Goal: Obtain resource: Download file/media

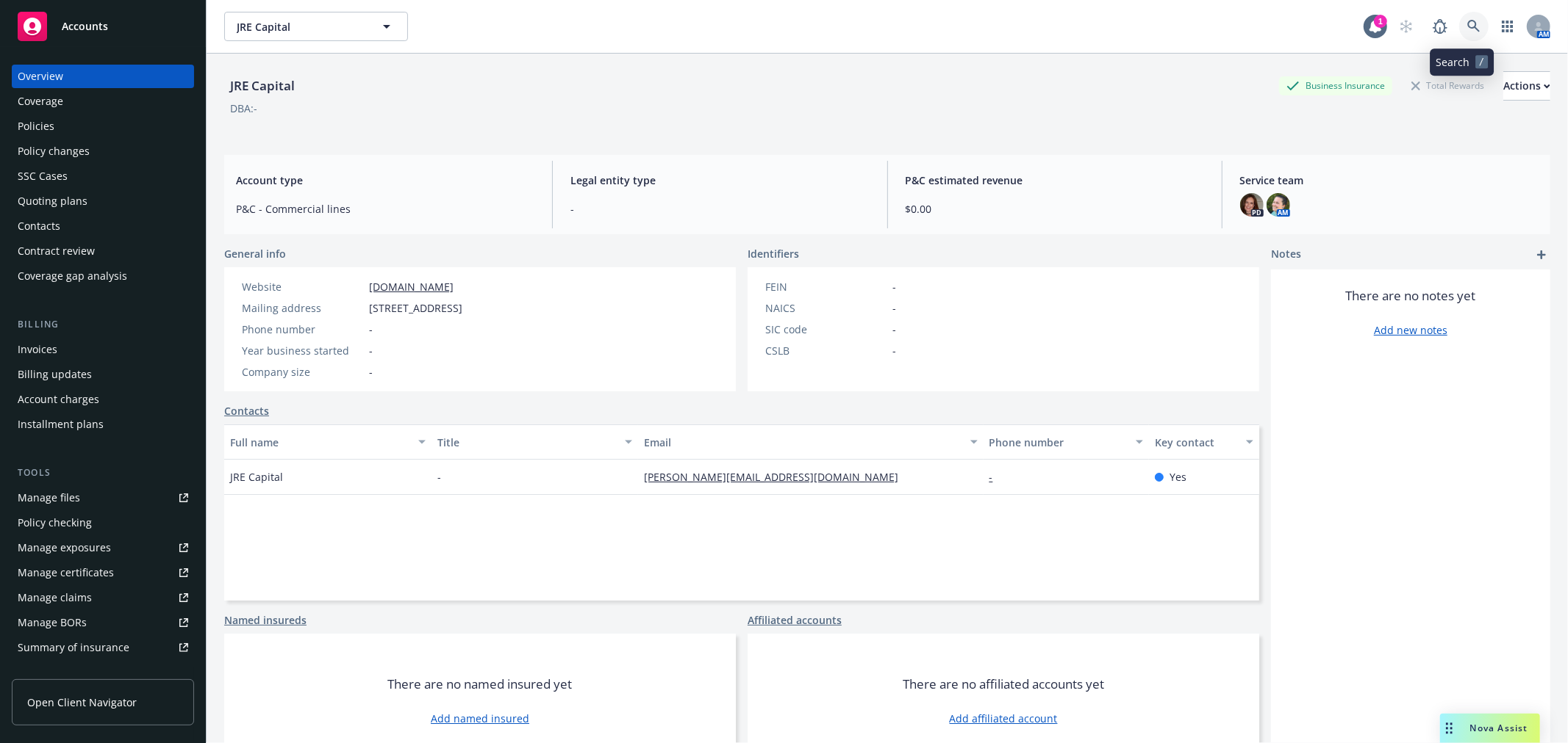
click at [1459, 21] on link at bounding box center [1474, 27] width 30 height 30
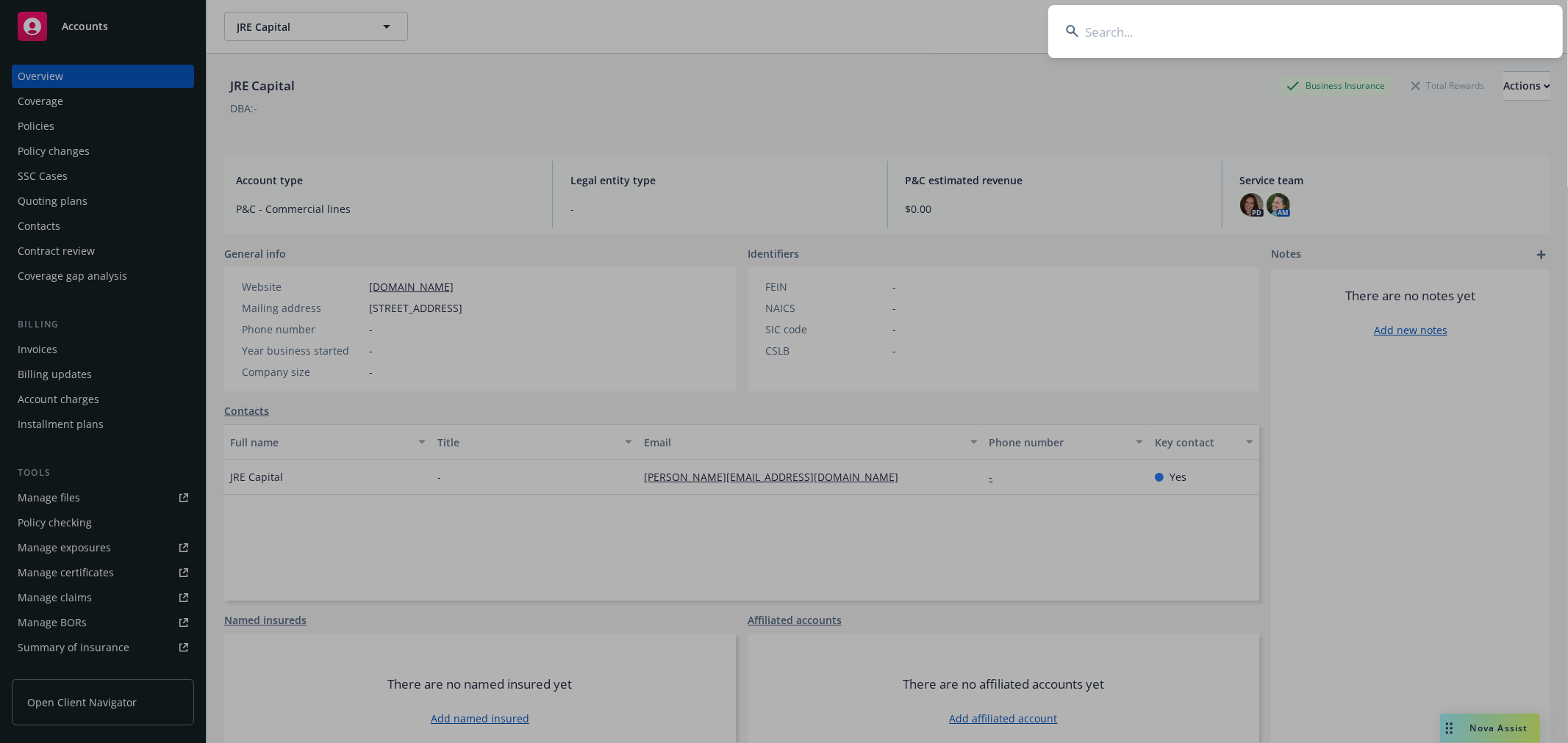
click at [1108, 33] on input at bounding box center [1306, 31] width 515 height 52
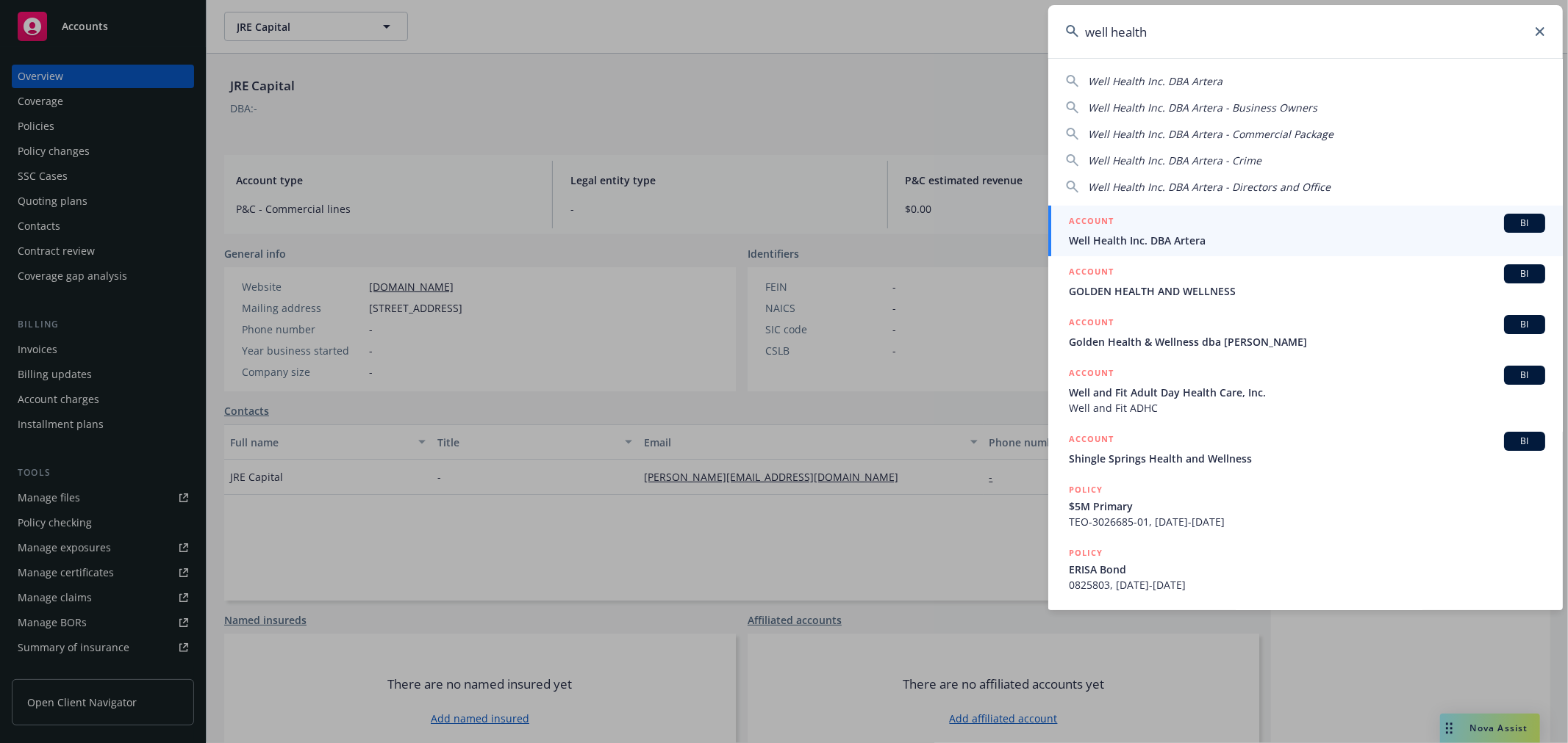
type input "well health"
click at [1076, 240] on span "Well Health Inc. DBA Artera" at bounding box center [1307, 240] width 476 height 16
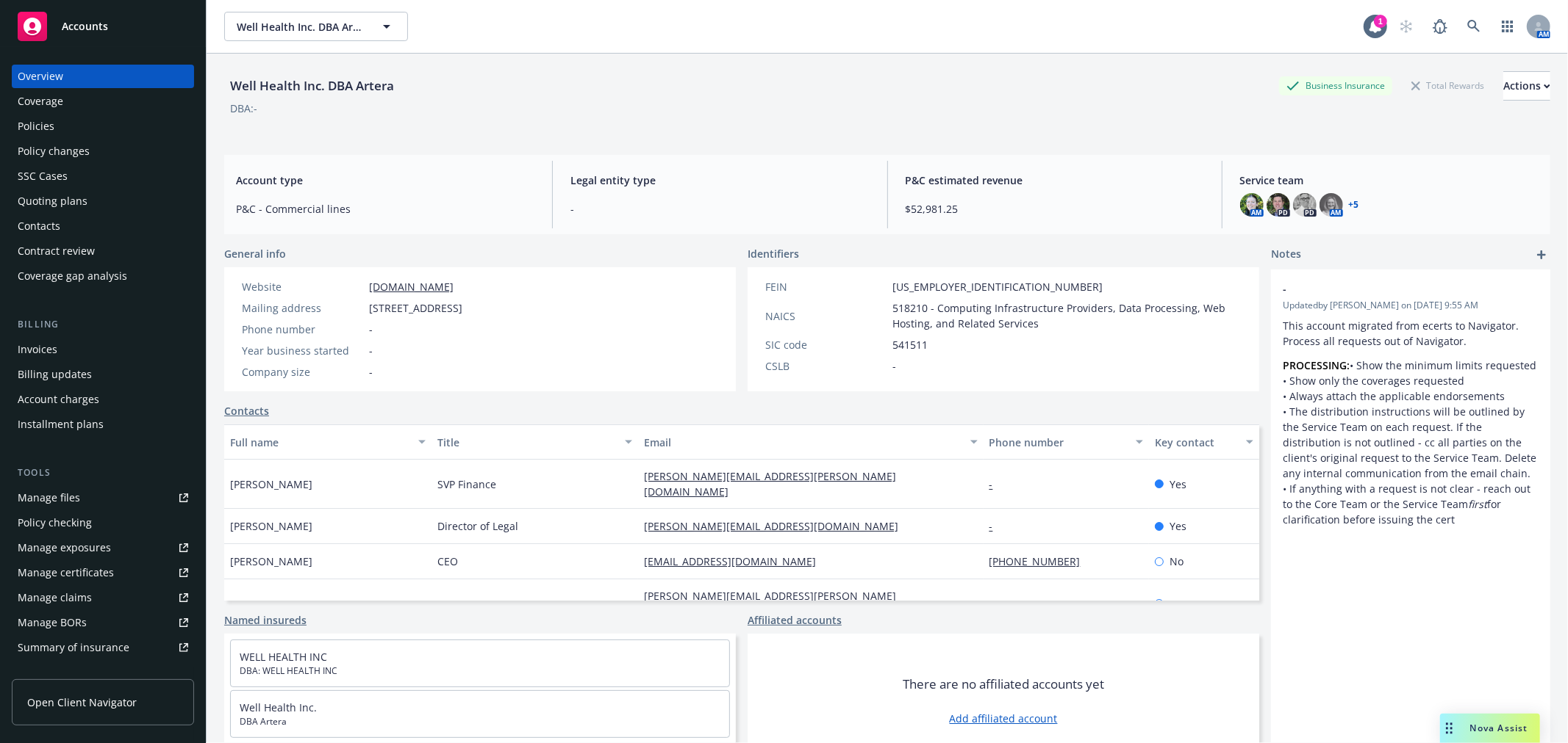
click at [1348, 207] on link "+ 5" at bounding box center [1353, 205] width 10 height 9
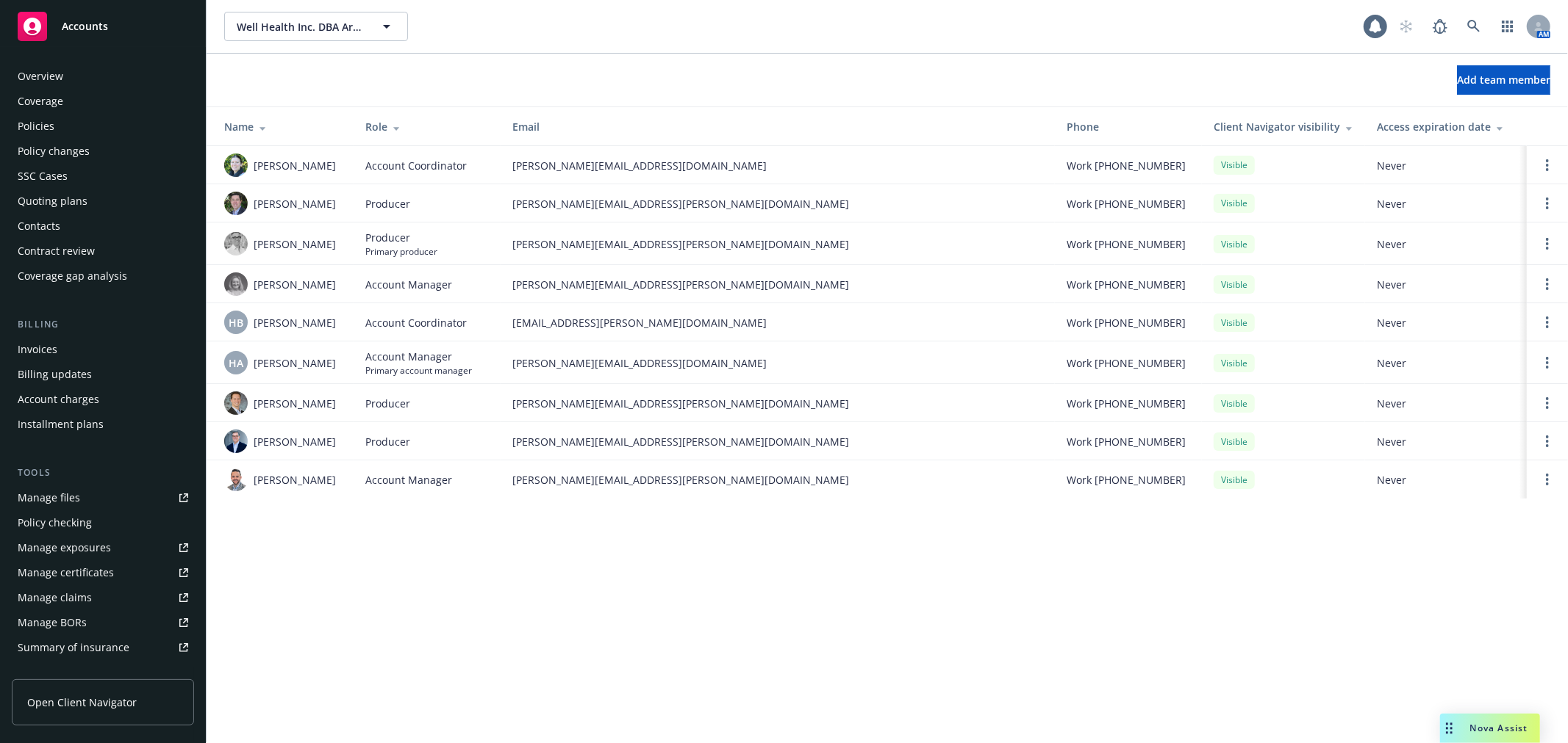
scroll to position [238, 0]
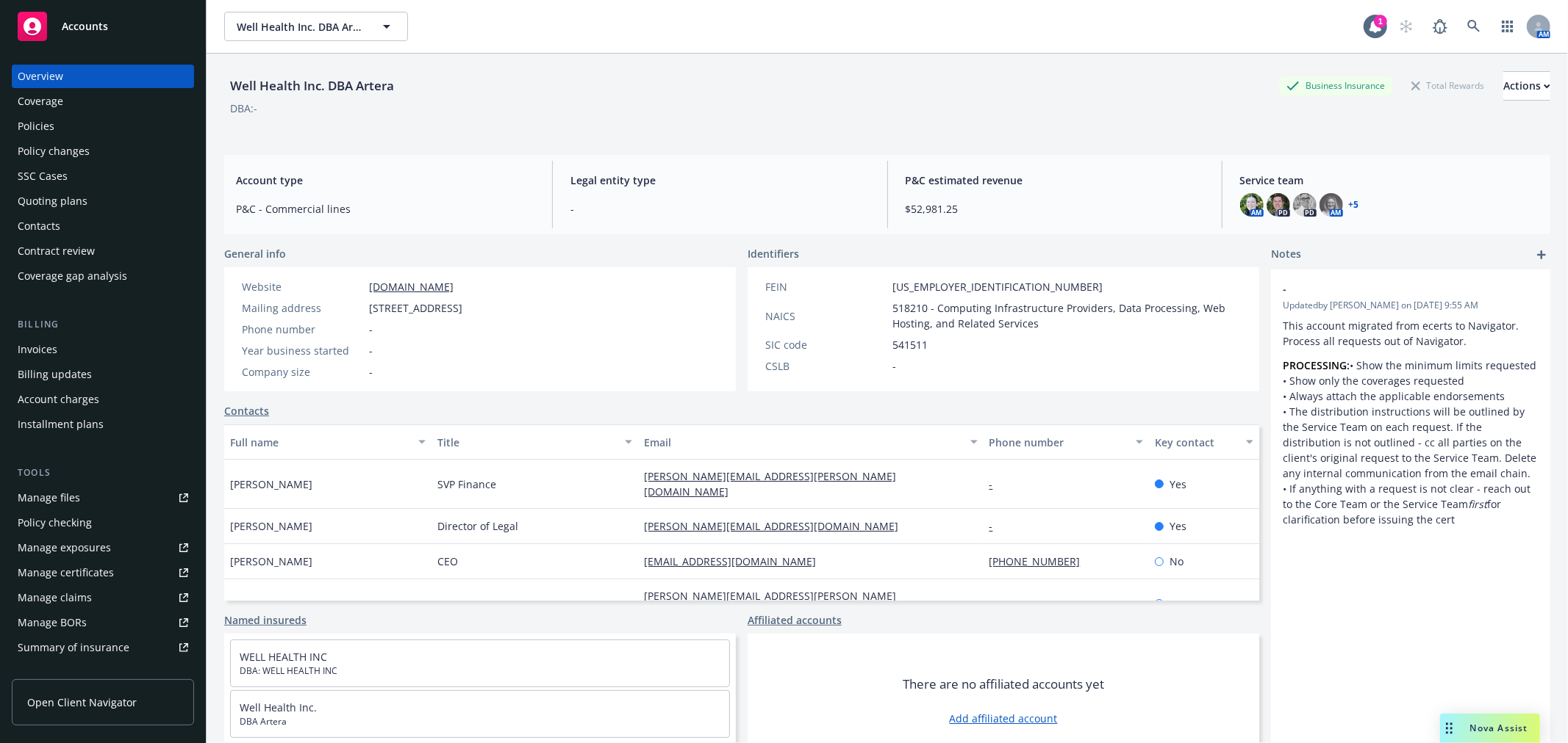
click at [63, 116] on div "Policies" at bounding box center [103, 127] width 170 height 24
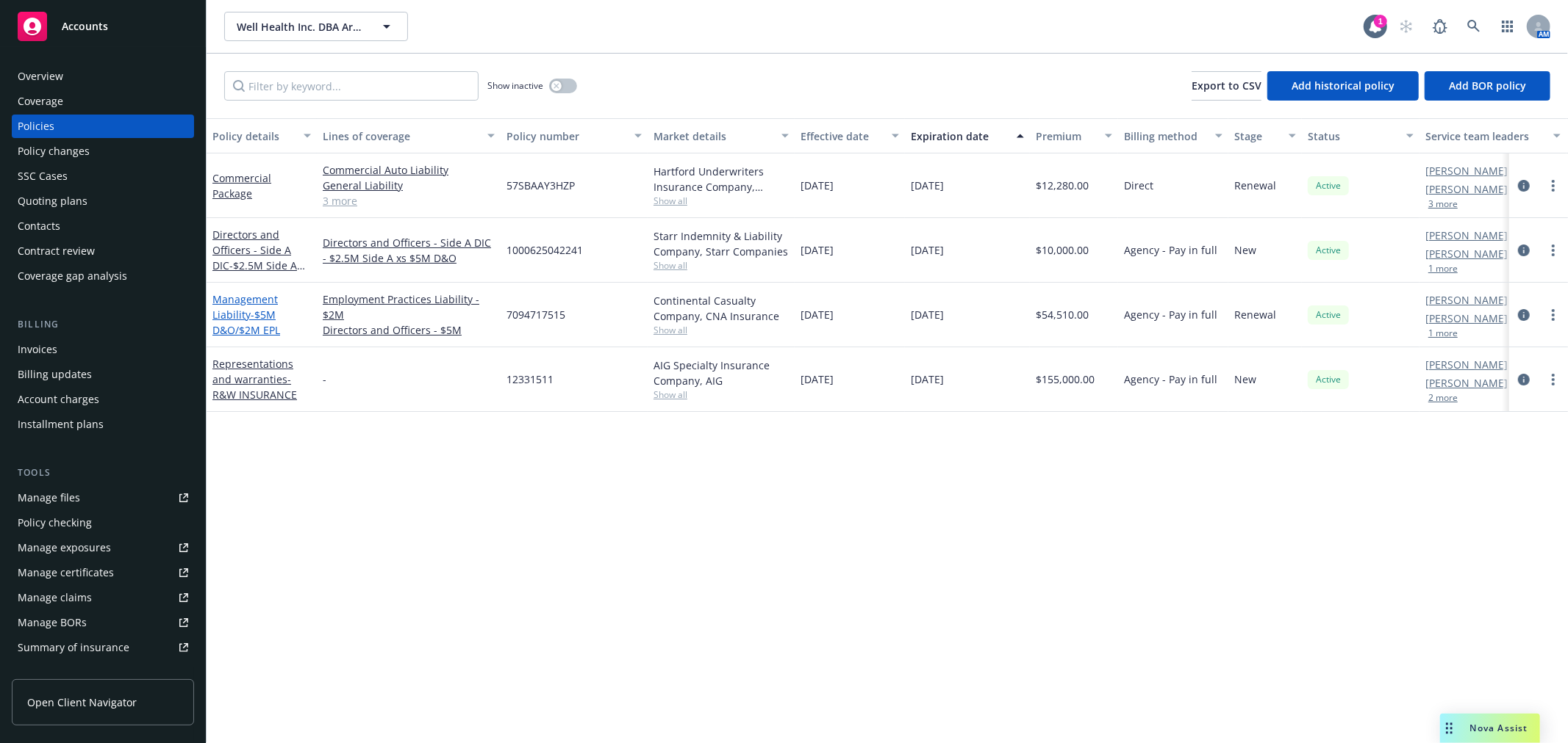
click at [249, 302] on link "Management Liability - $5M D&O/$2M EPL" at bounding box center [246, 315] width 67 height 45
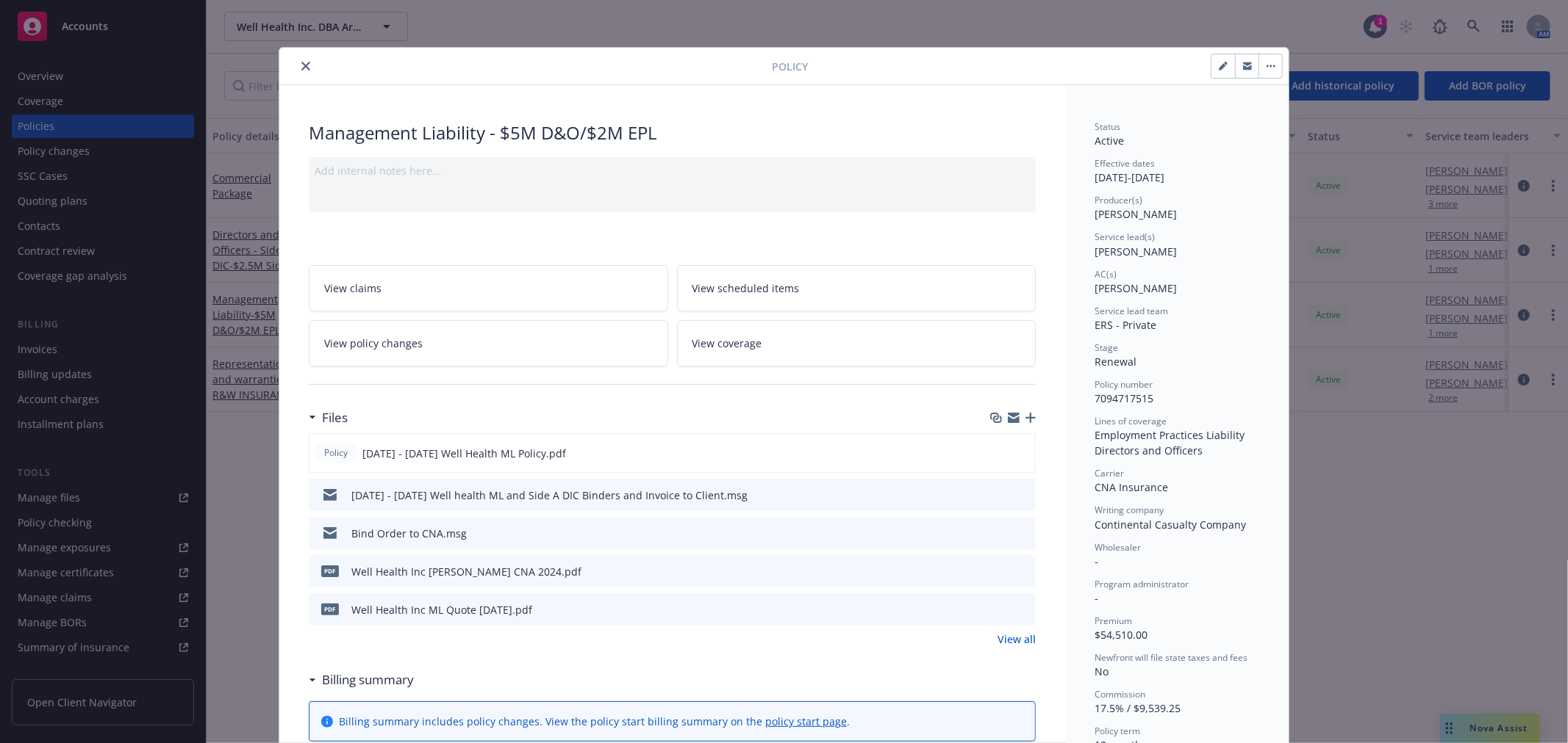
click at [301, 62] on icon "close" at bounding box center [305, 65] width 9 height 9
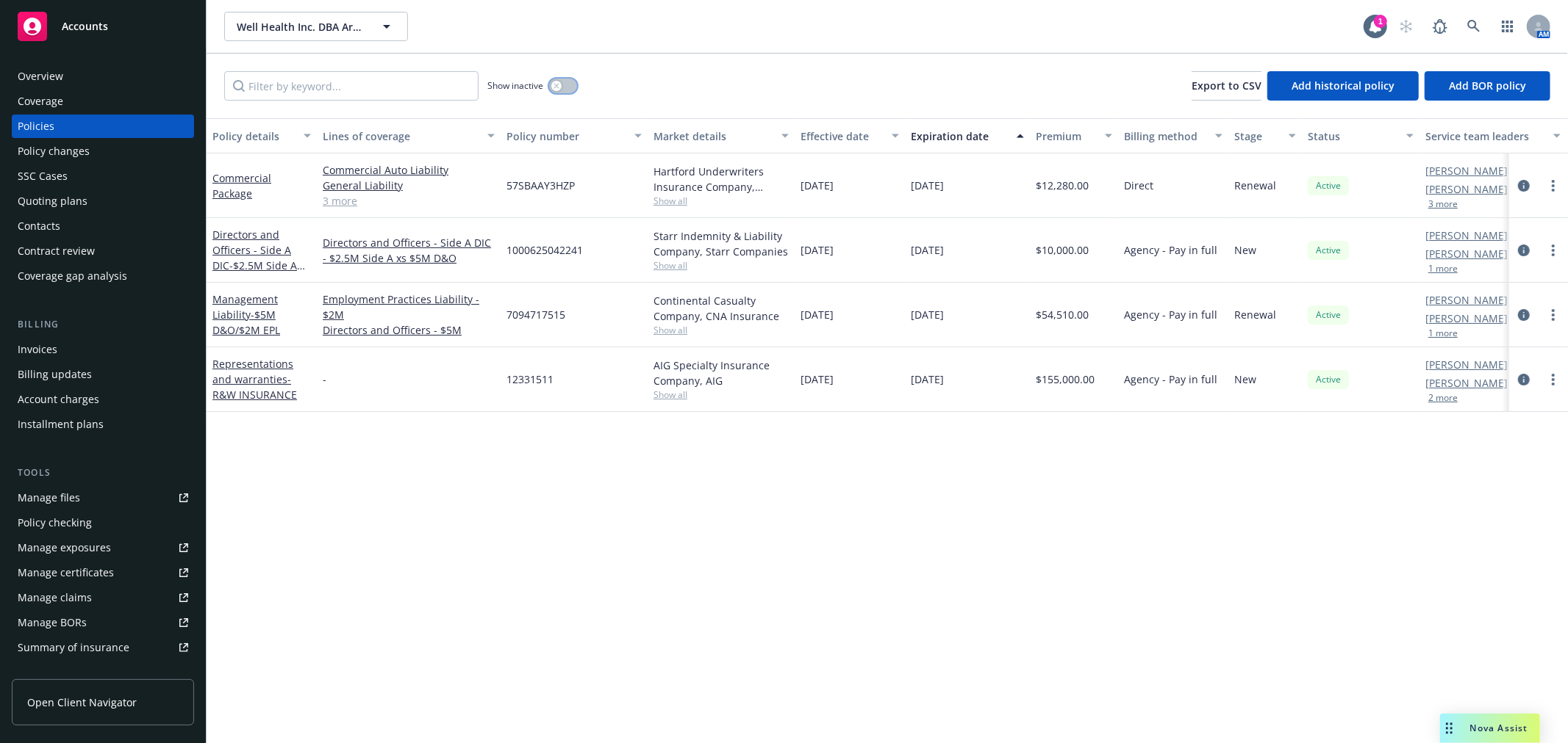
click at [570, 84] on button "button" at bounding box center [563, 85] width 28 height 15
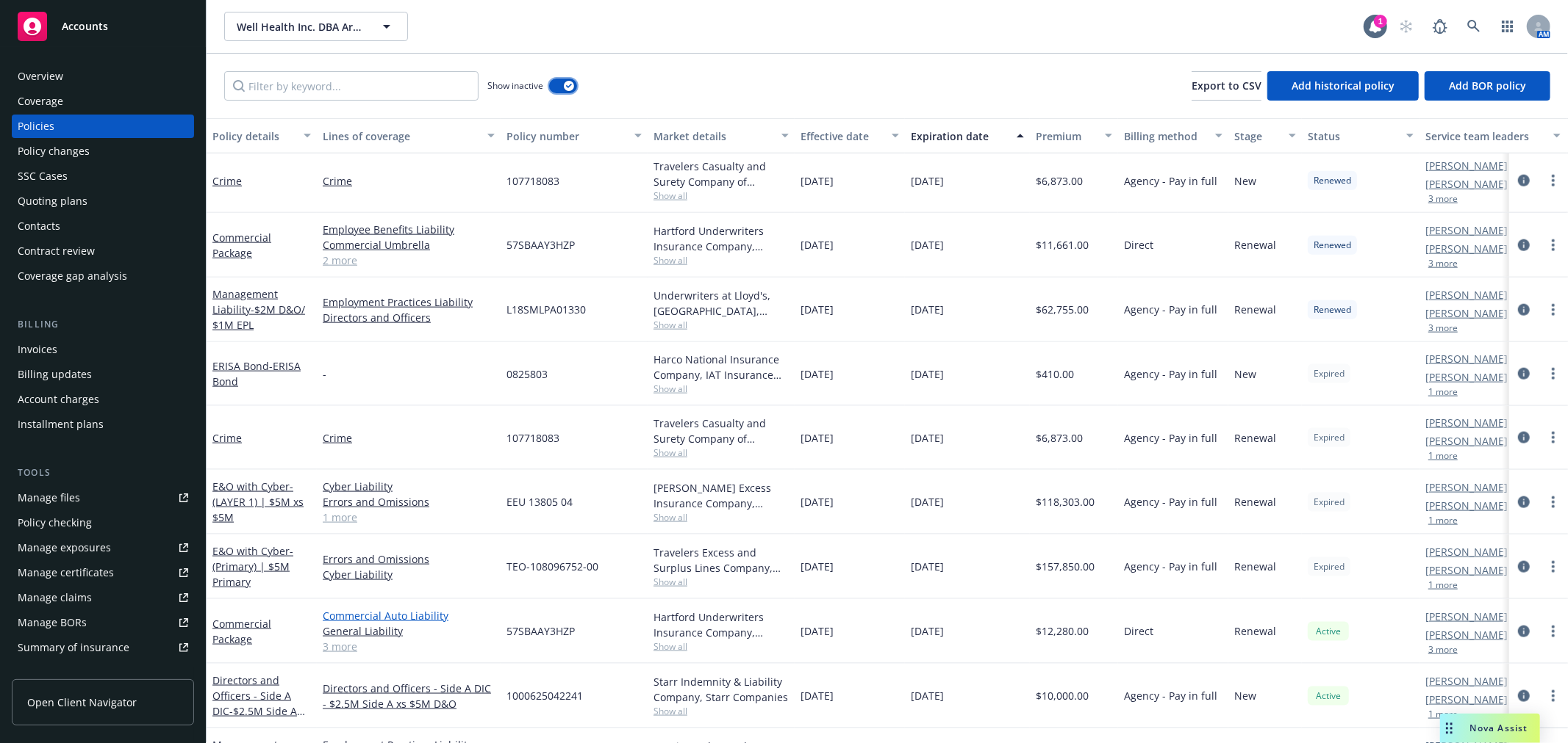
scroll to position [1654, 0]
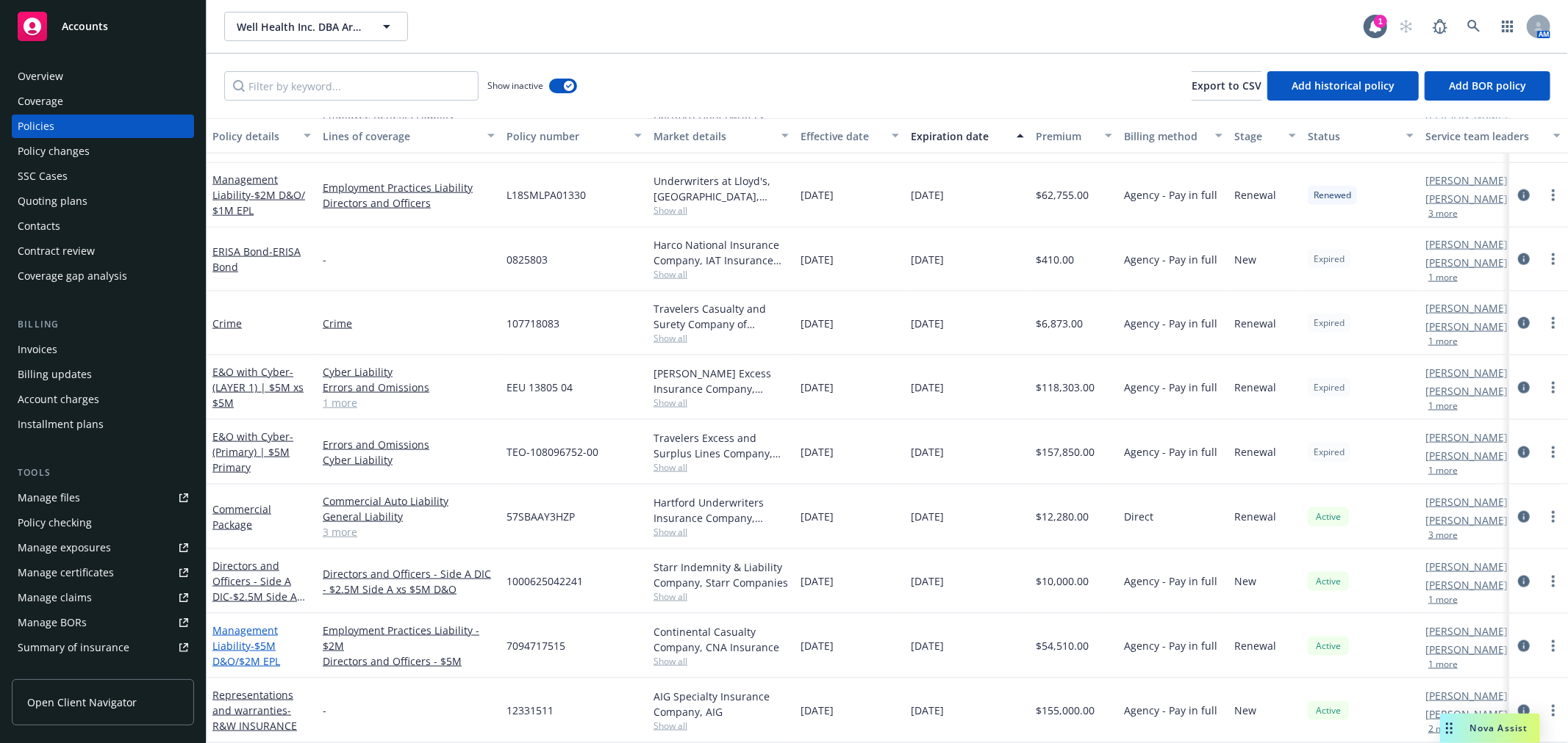
click at [245, 629] on link "Management Liability - $5M D&O/$2M EPL" at bounding box center [246, 645] width 67 height 45
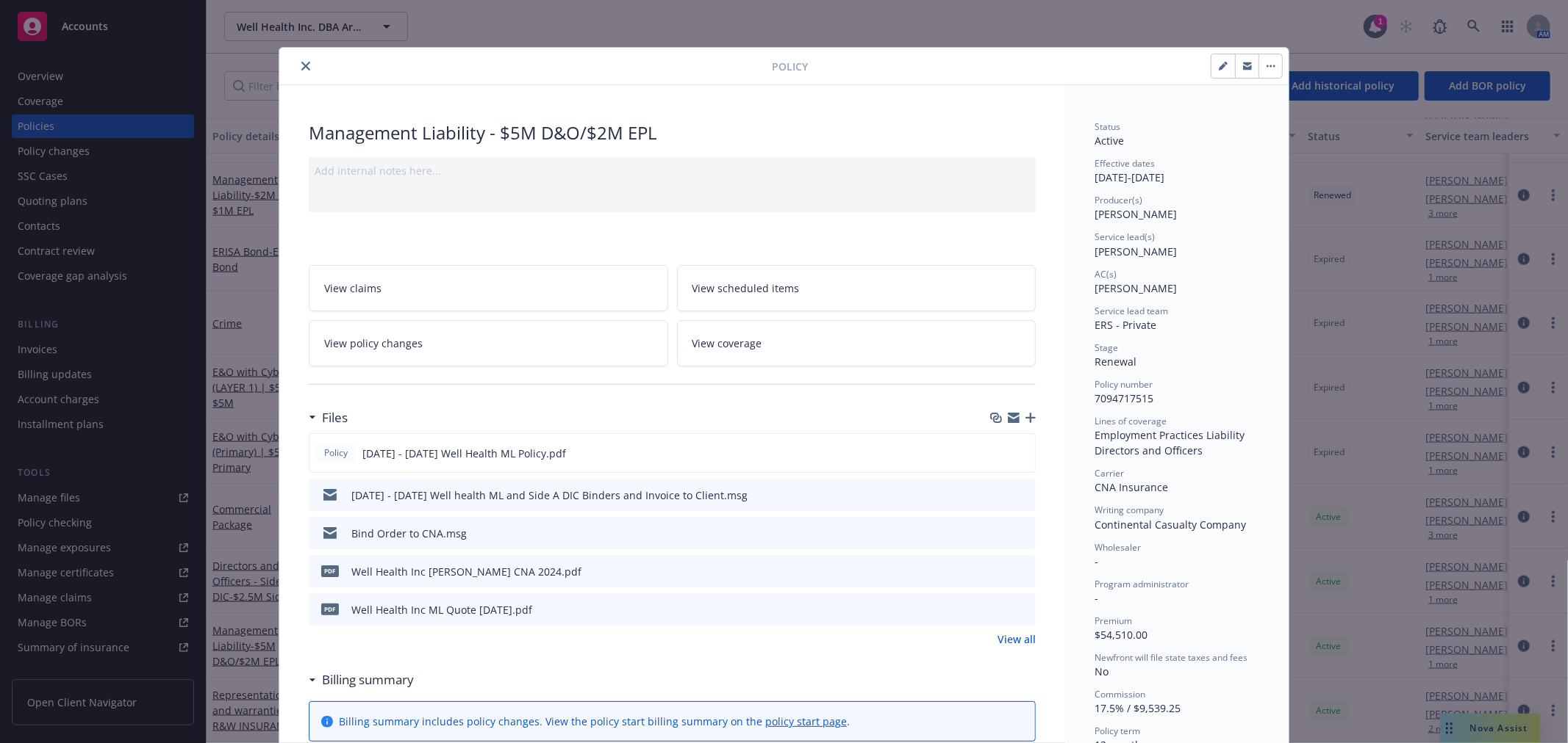
scroll to position [45, 0]
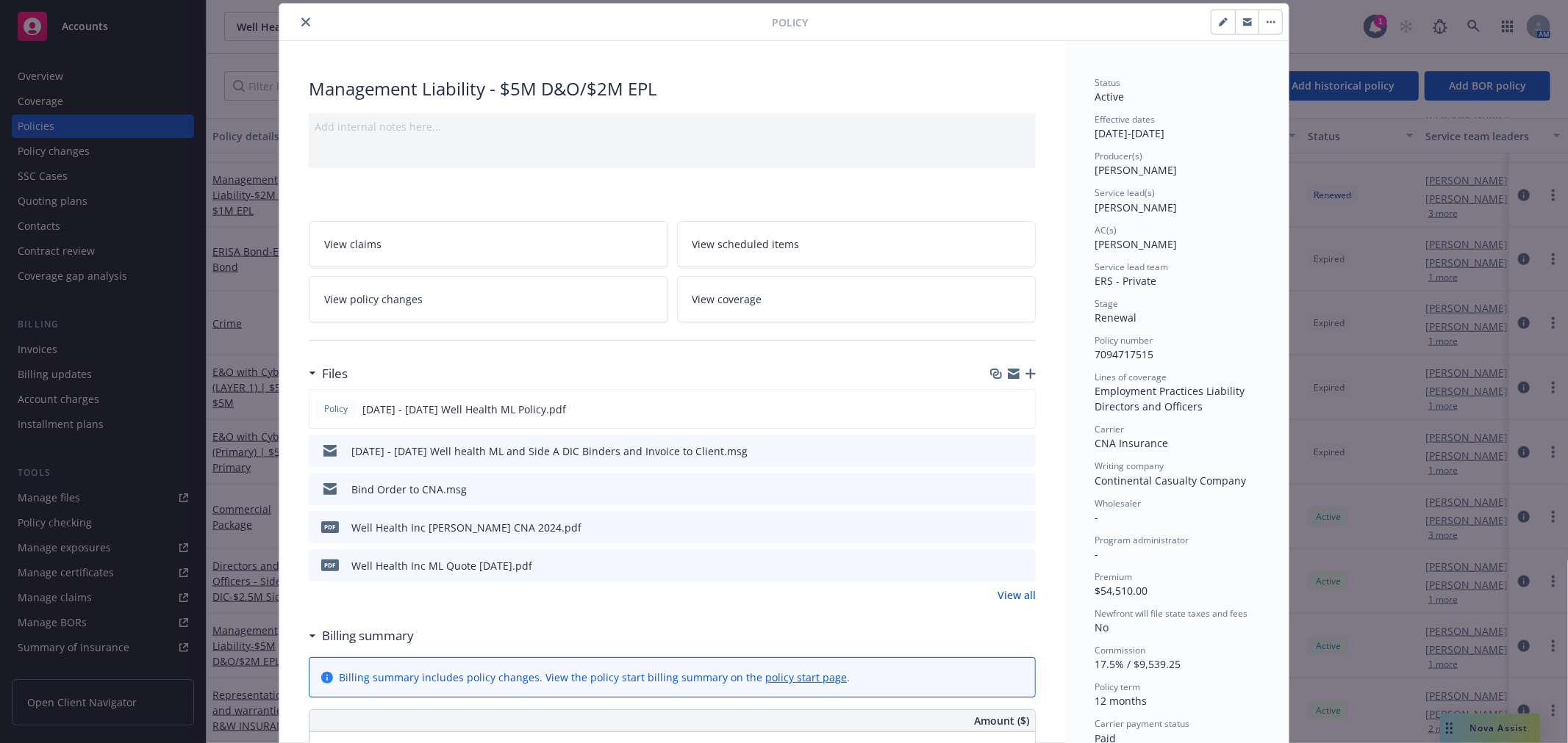
click at [1009, 596] on link "View all" at bounding box center [1017, 596] width 39 height 16
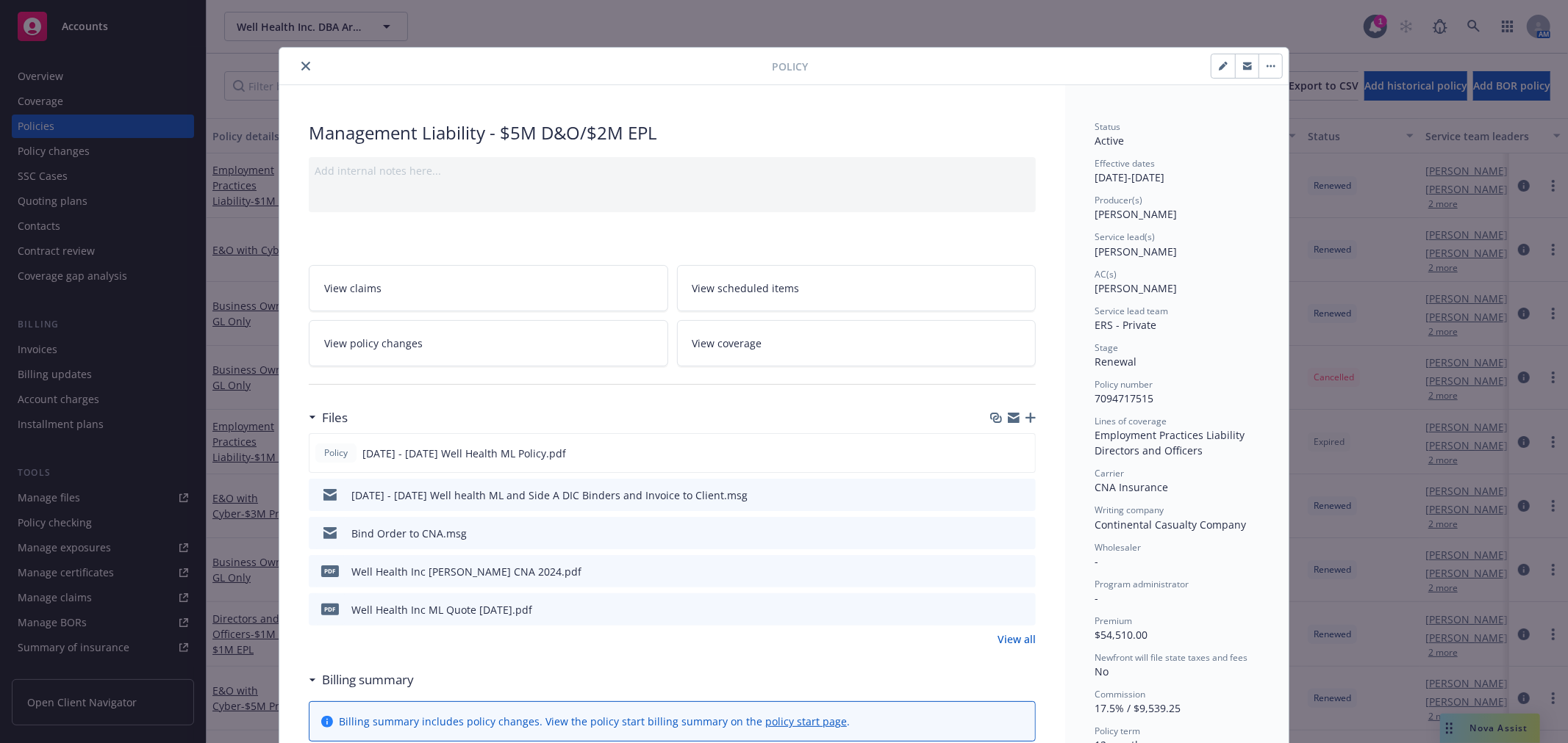
click at [291, 58] on div at bounding box center [529, 66] width 487 height 18
click at [301, 68] on icon "close" at bounding box center [305, 65] width 9 height 9
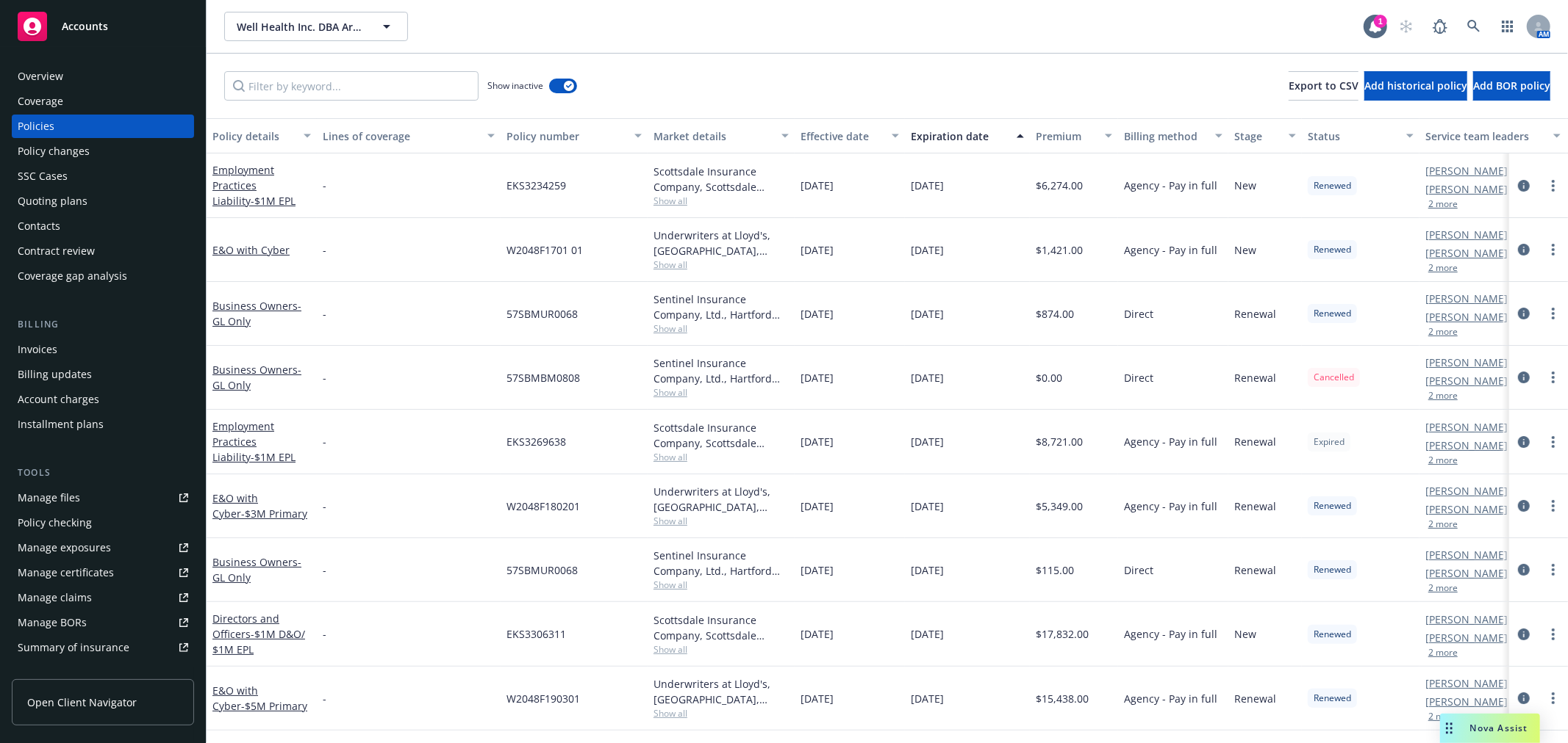
click at [62, 203] on div "Quoting plans" at bounding box center [52, 202] width 70 height 24
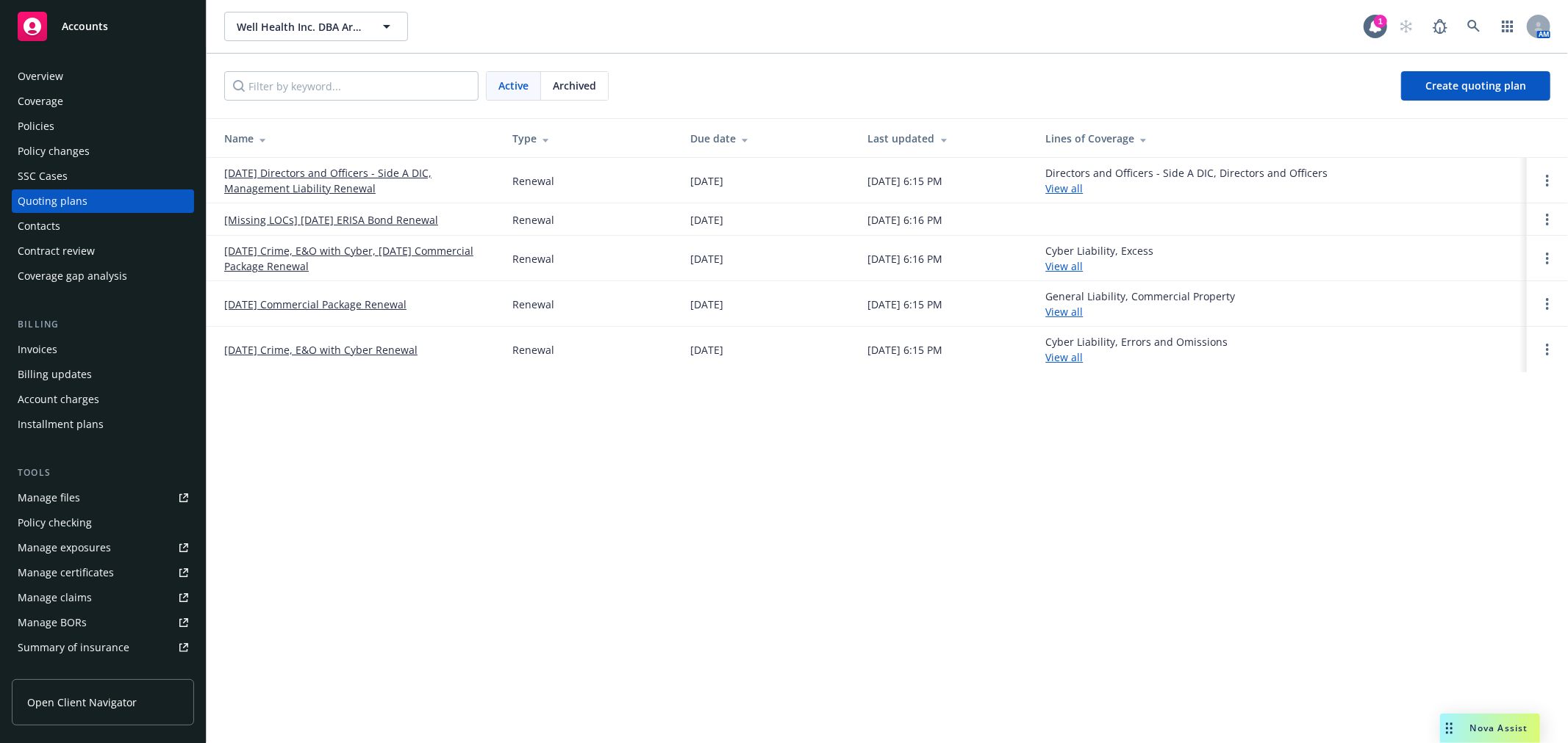
click at [568, 84] on span "Archived" at bounding box center [574, 86] width 44 height 16
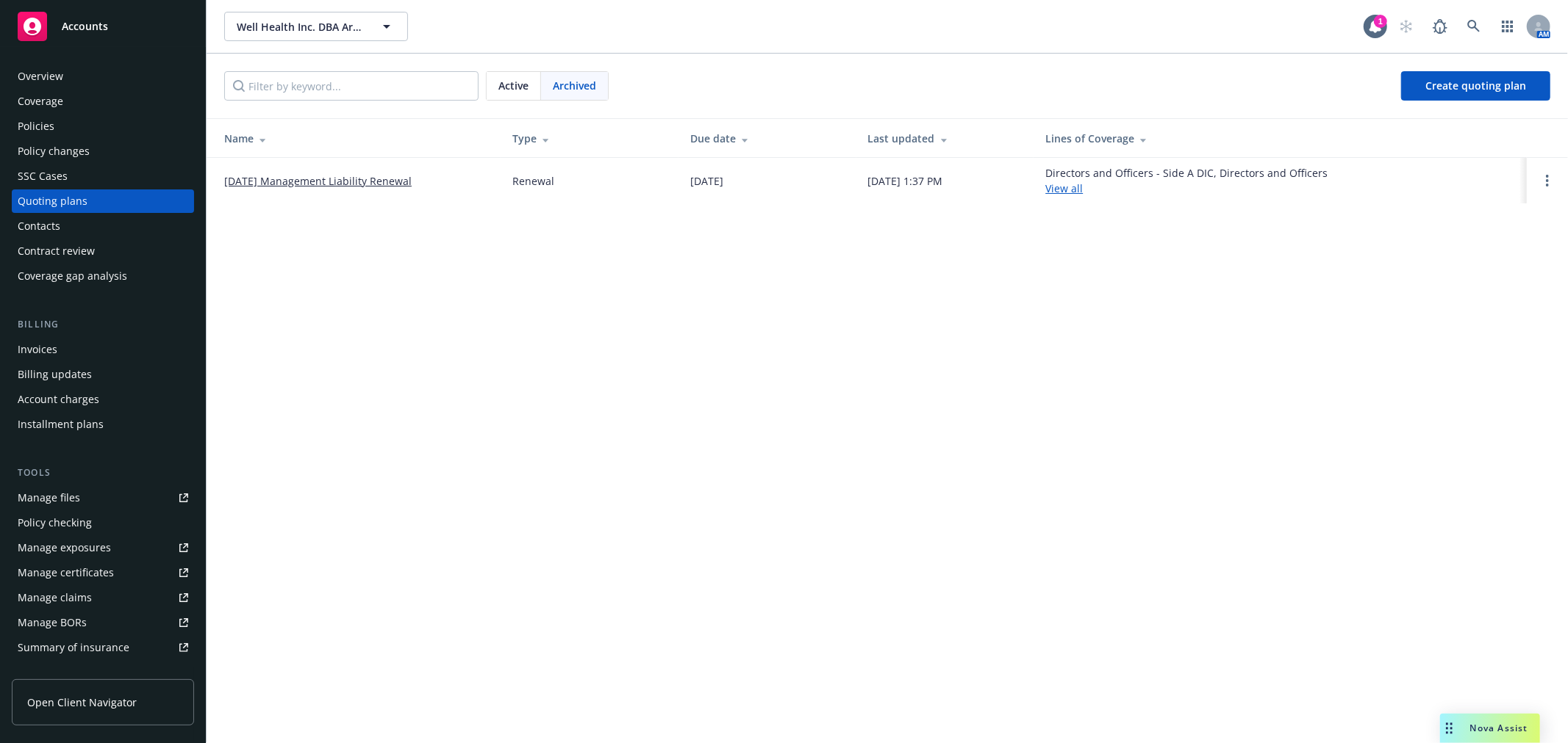
click at [361, 172] on td "10/22/24 Management Liability Renewal" at bounding box center [353, 181] width 294 height 46
click at [361, 176] on link "10/22/24 Management Liability Renewal" at bounding box center [317, 181] width 187 height 16
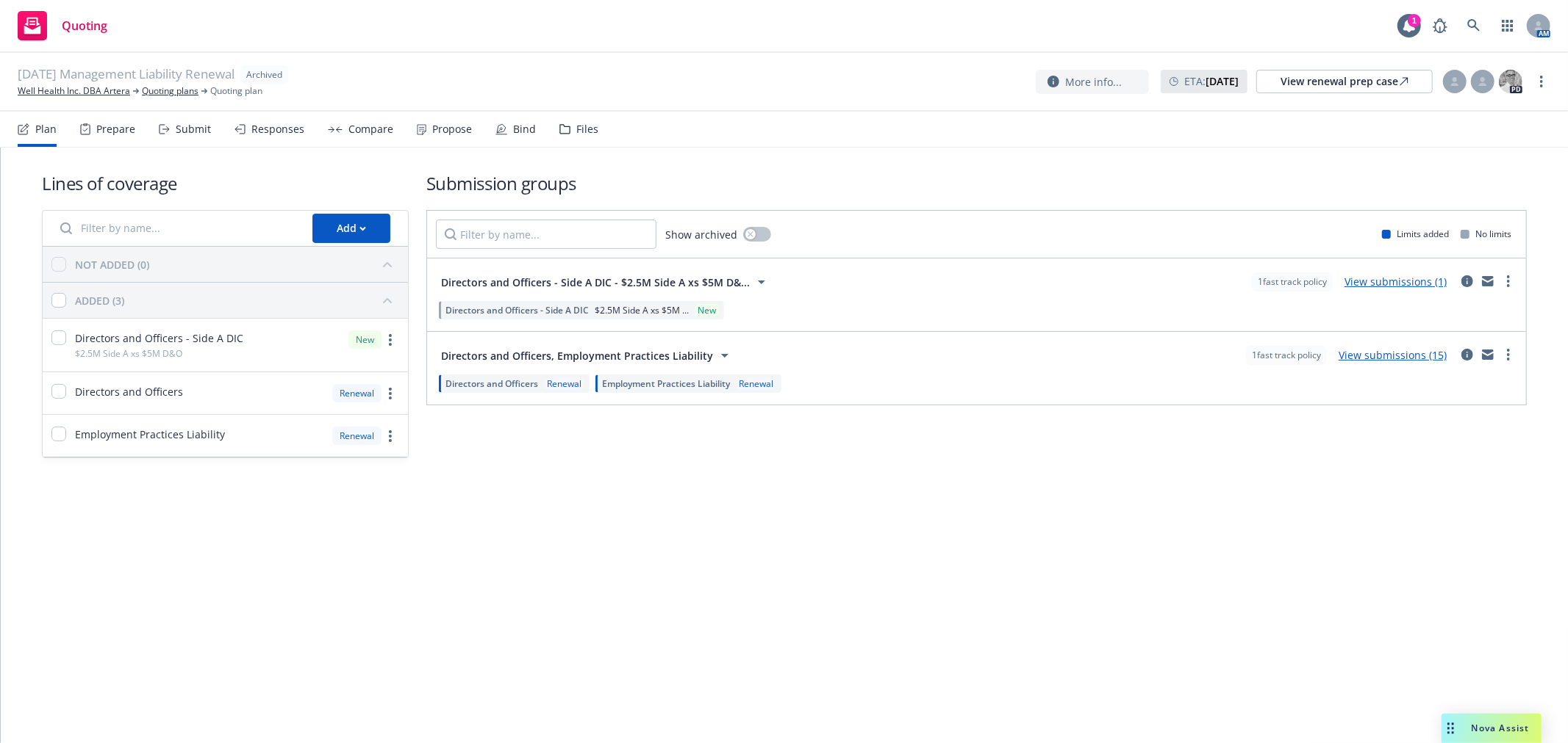
click at [578, 128] on div "Files" at bounding box center [587, 130] width 22 height 12
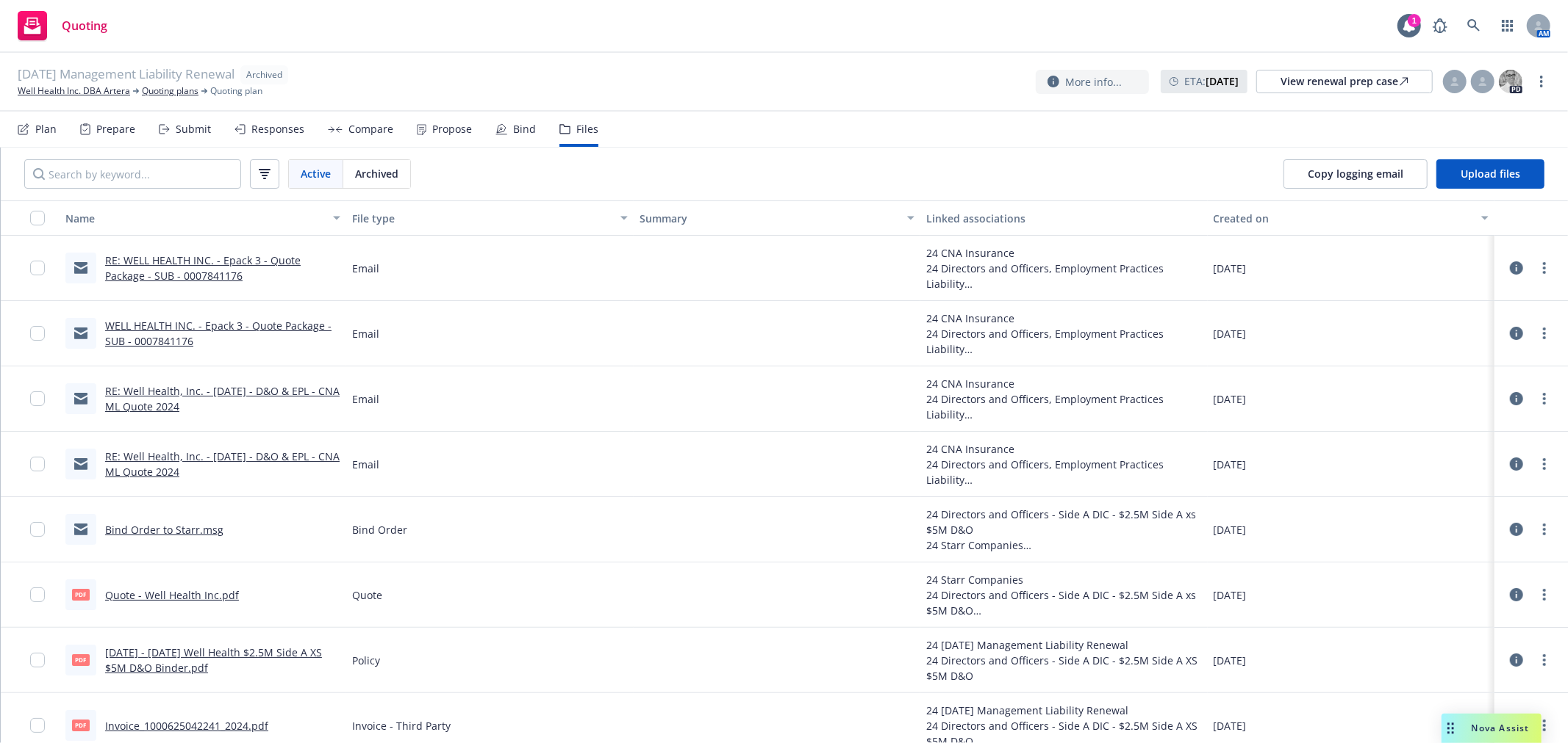
scroll to position [244, 0]
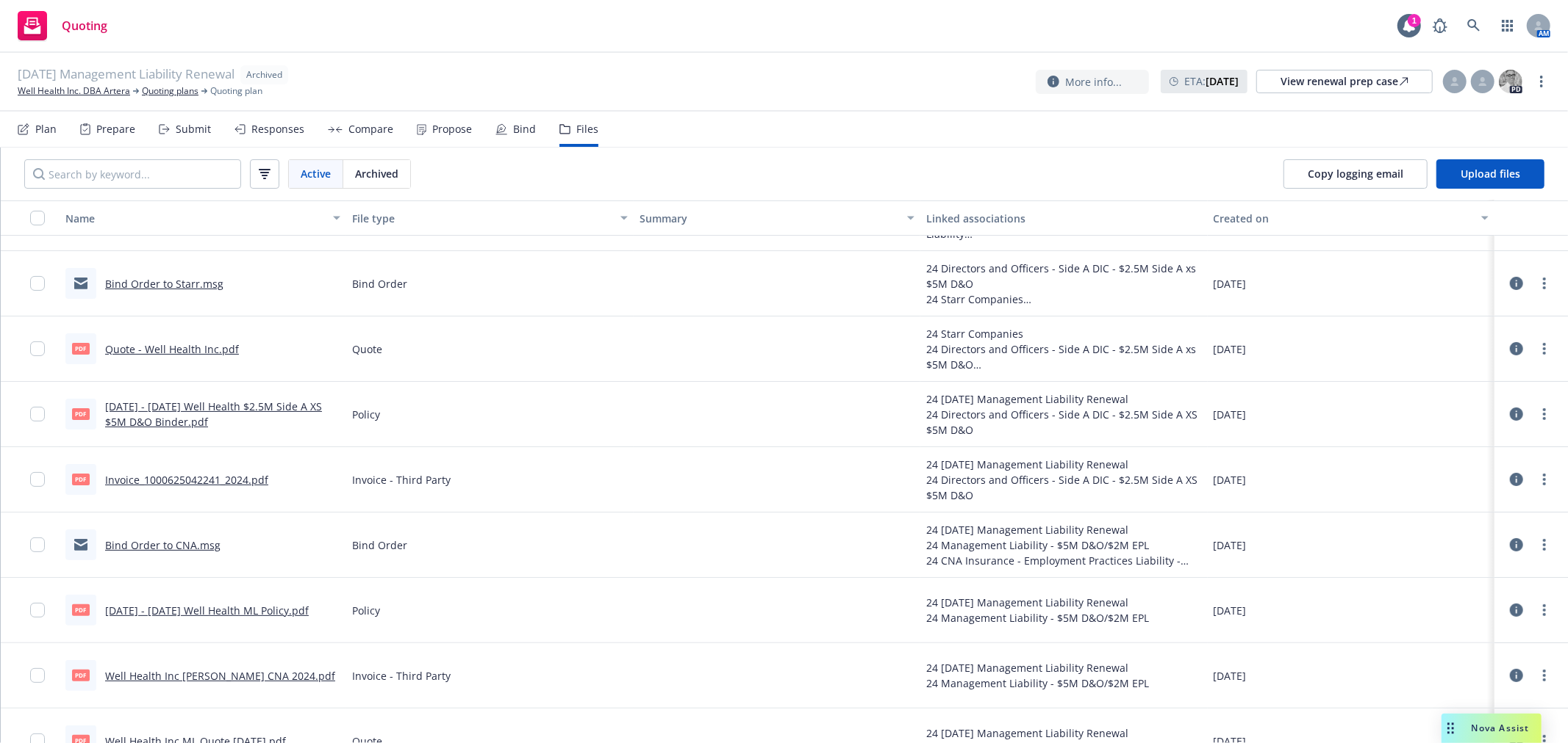
click at [181, 287] on link "Bind Order to Starr.msg" at bounding box center [164, 284] width 119 height 14
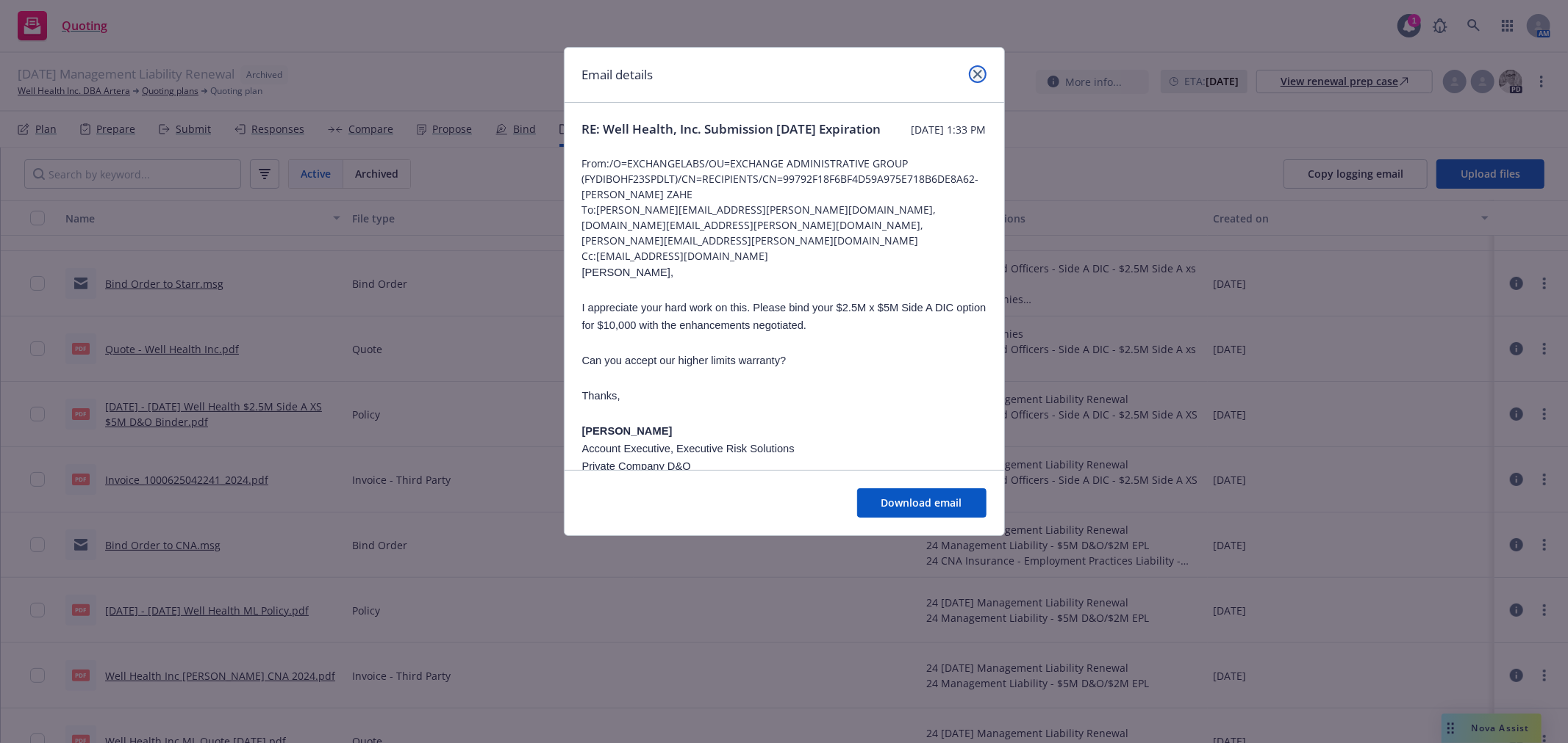
click at [969, 75] on link "close" at bounding box center [978, 74] width 18 height 18
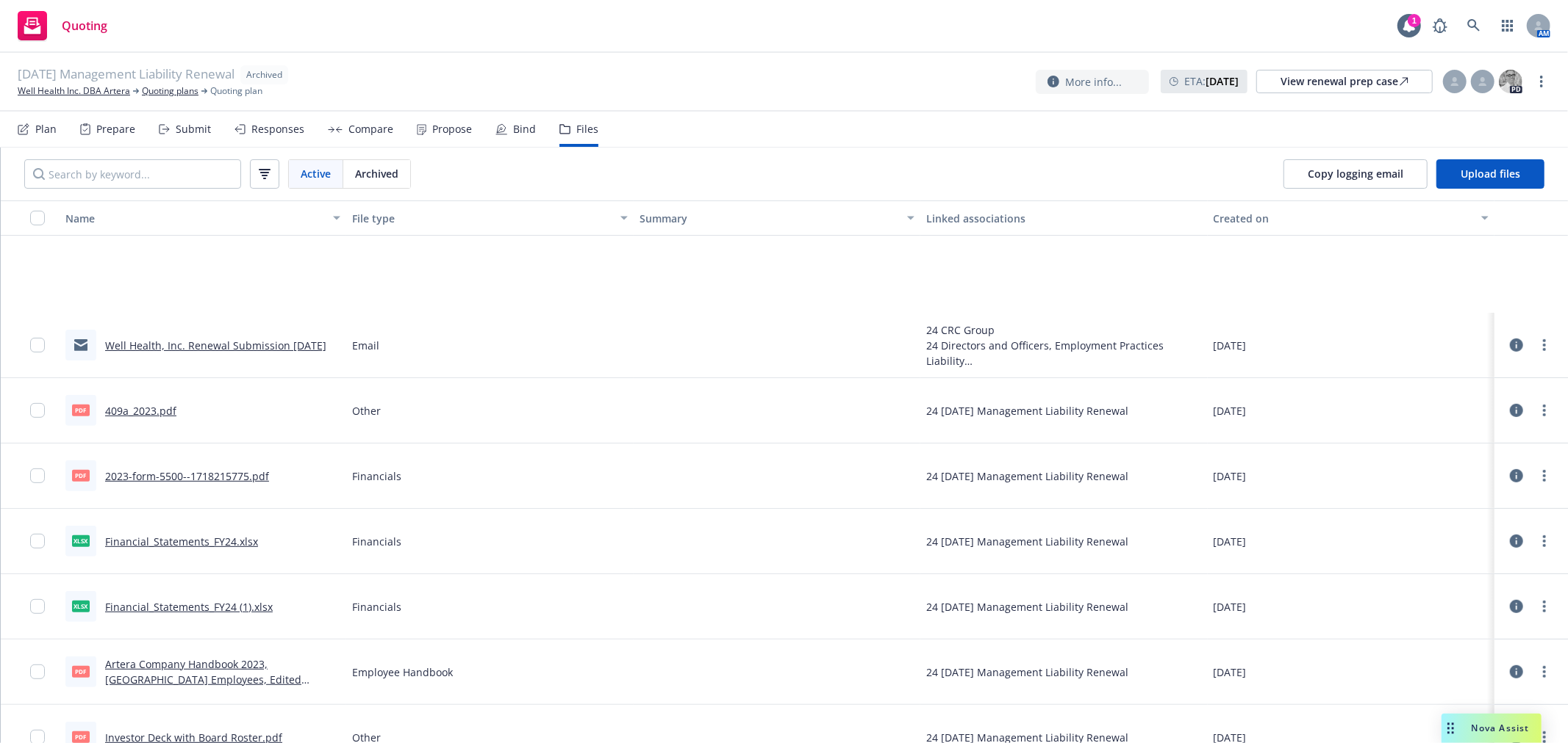
scroll to position [5382, 0]
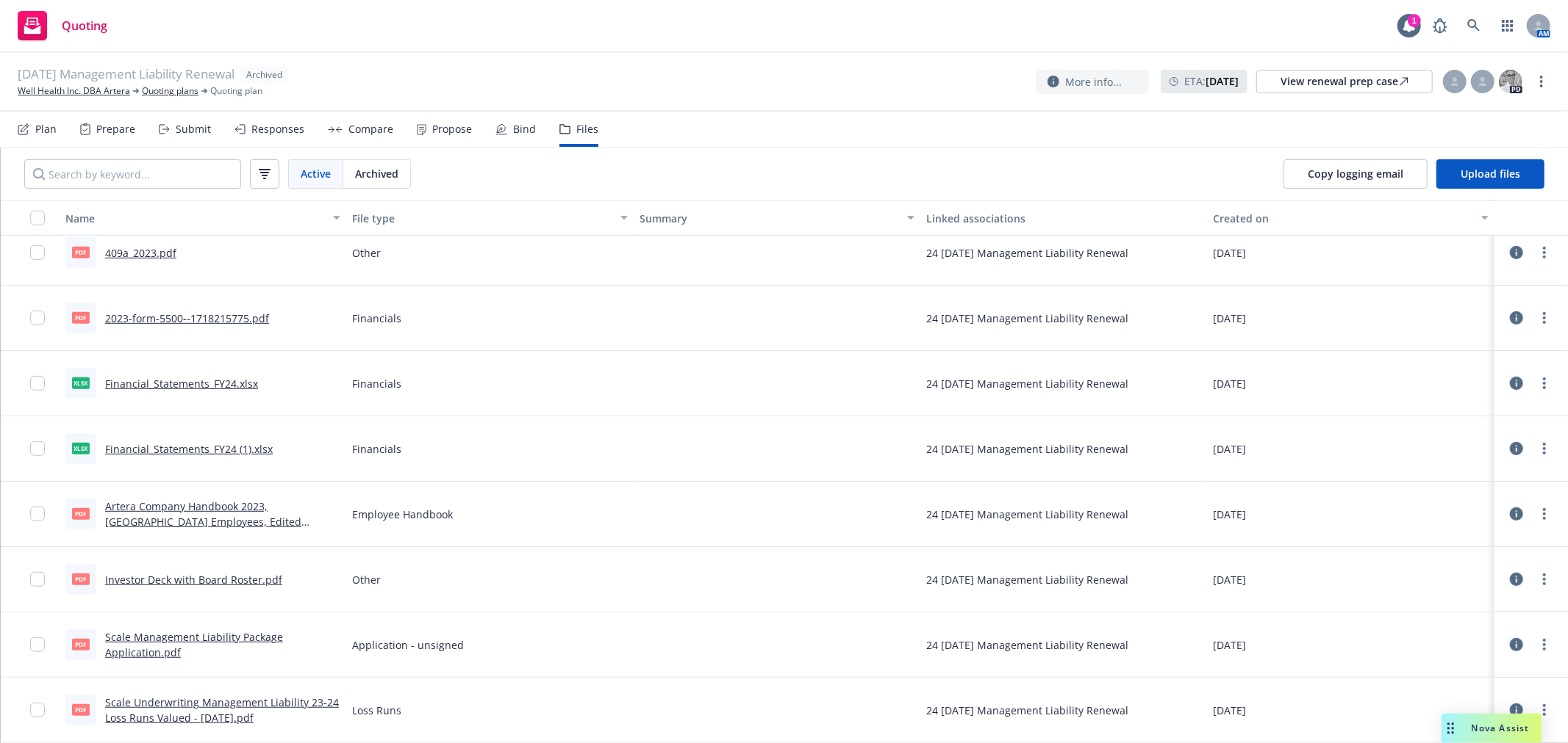
click at [248, 637] on link "Scale Management Liability Package Application.pdf" at bounding box center [194, 645] width 178 height 30
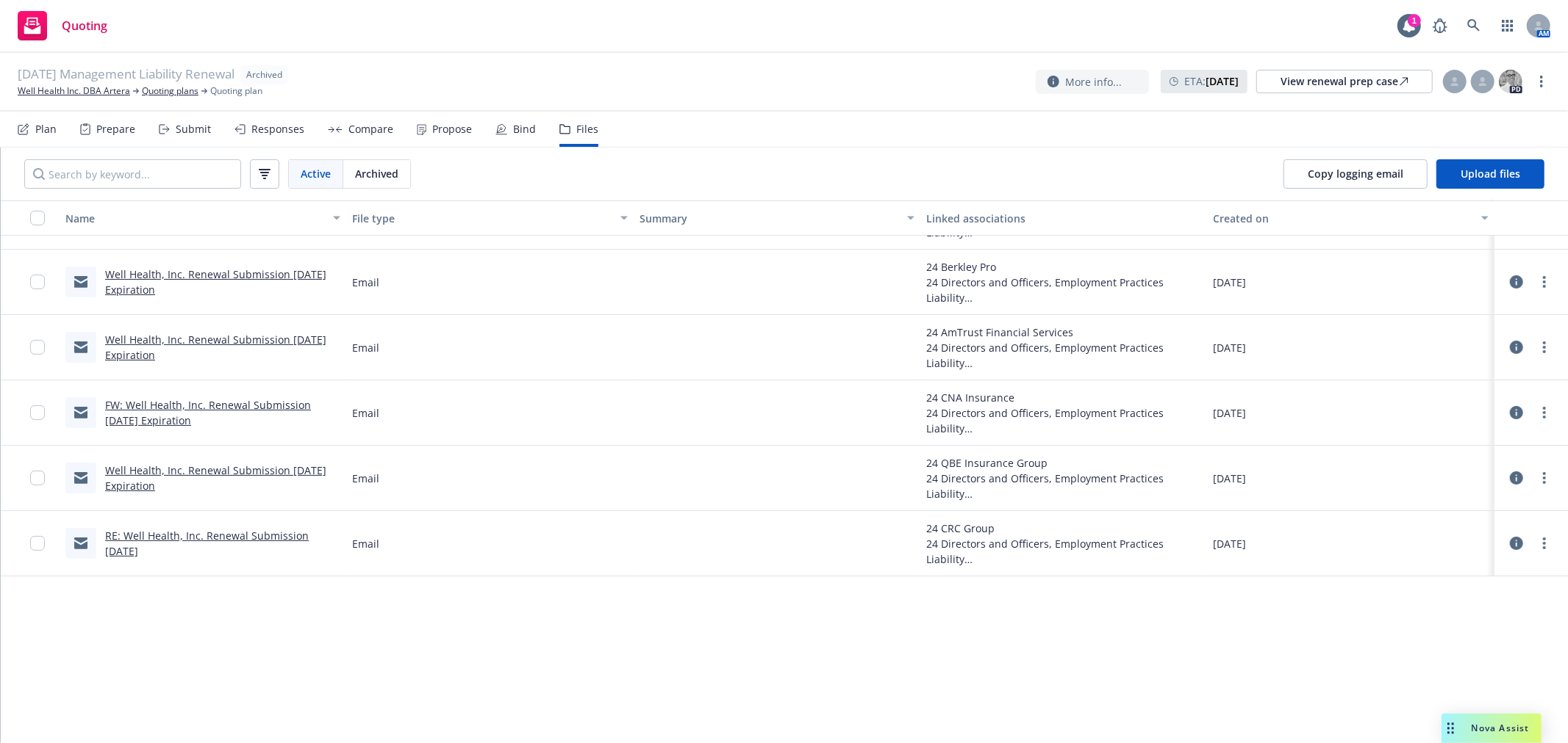
scroll to position [4403, 0]
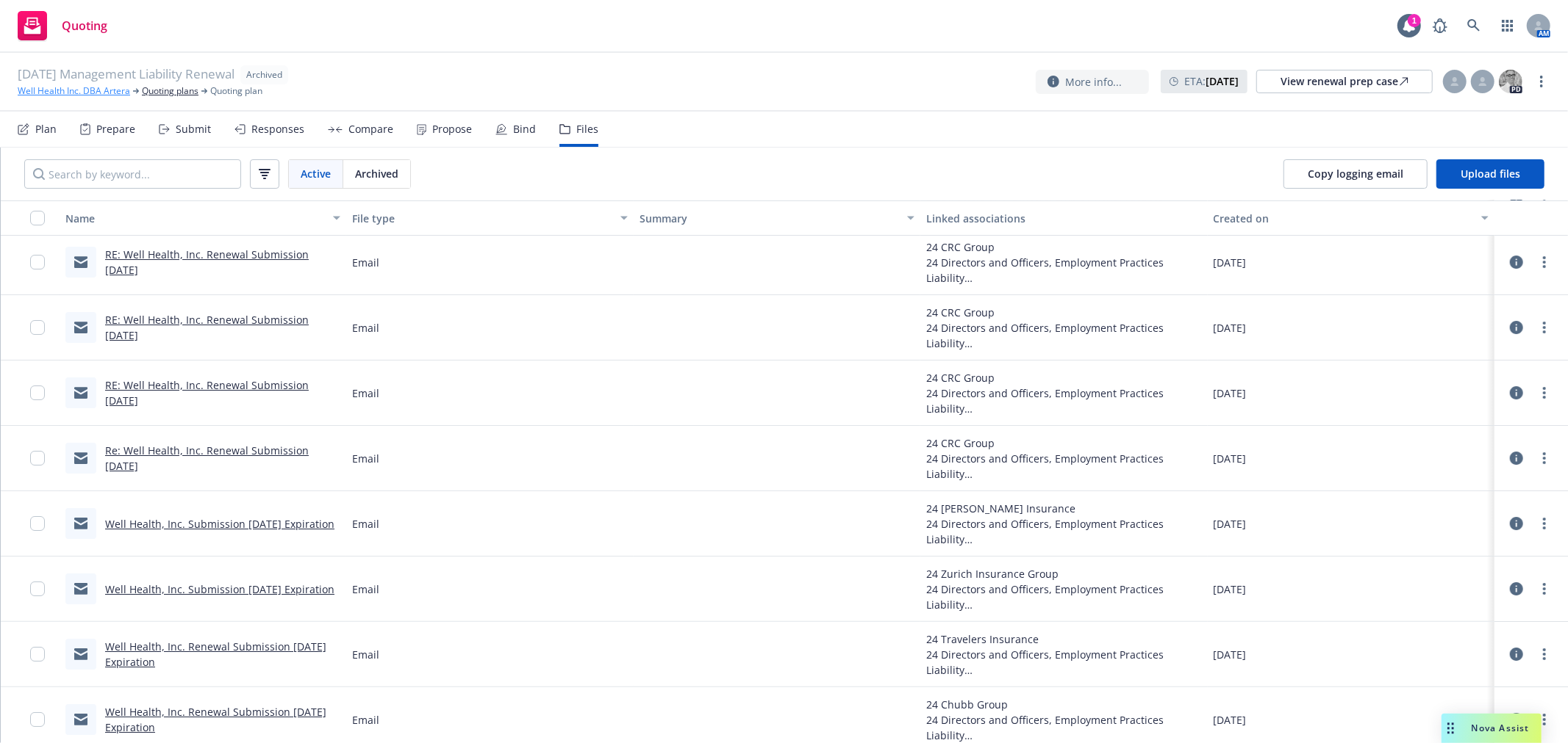
click at [110, 92] on link "Well Health Inc. DBA Artera" at bounding box center [74, 90] width 113 height 13
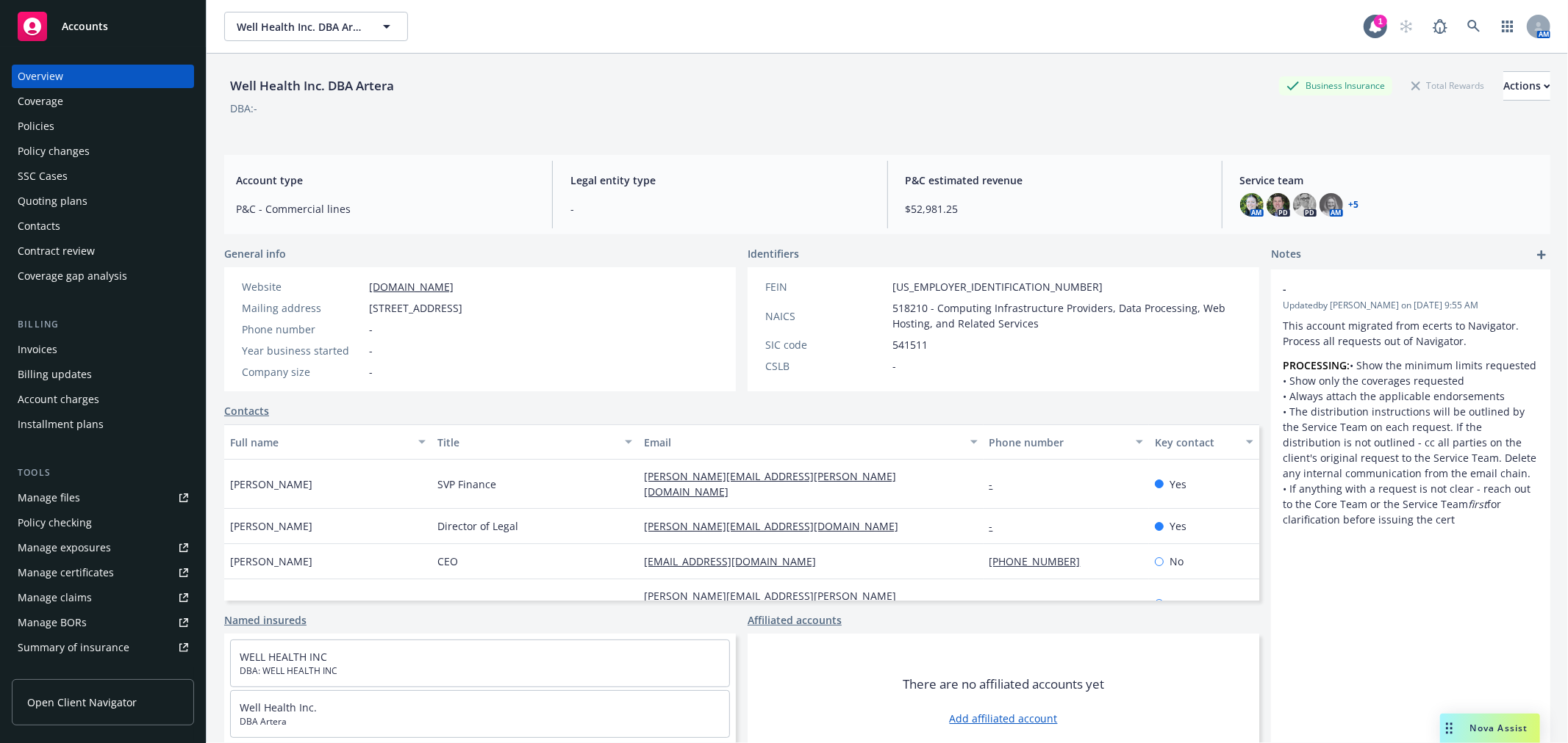
click at [46, 128] on div "Policies" at bounding box center [36, 127] width 37 height 24
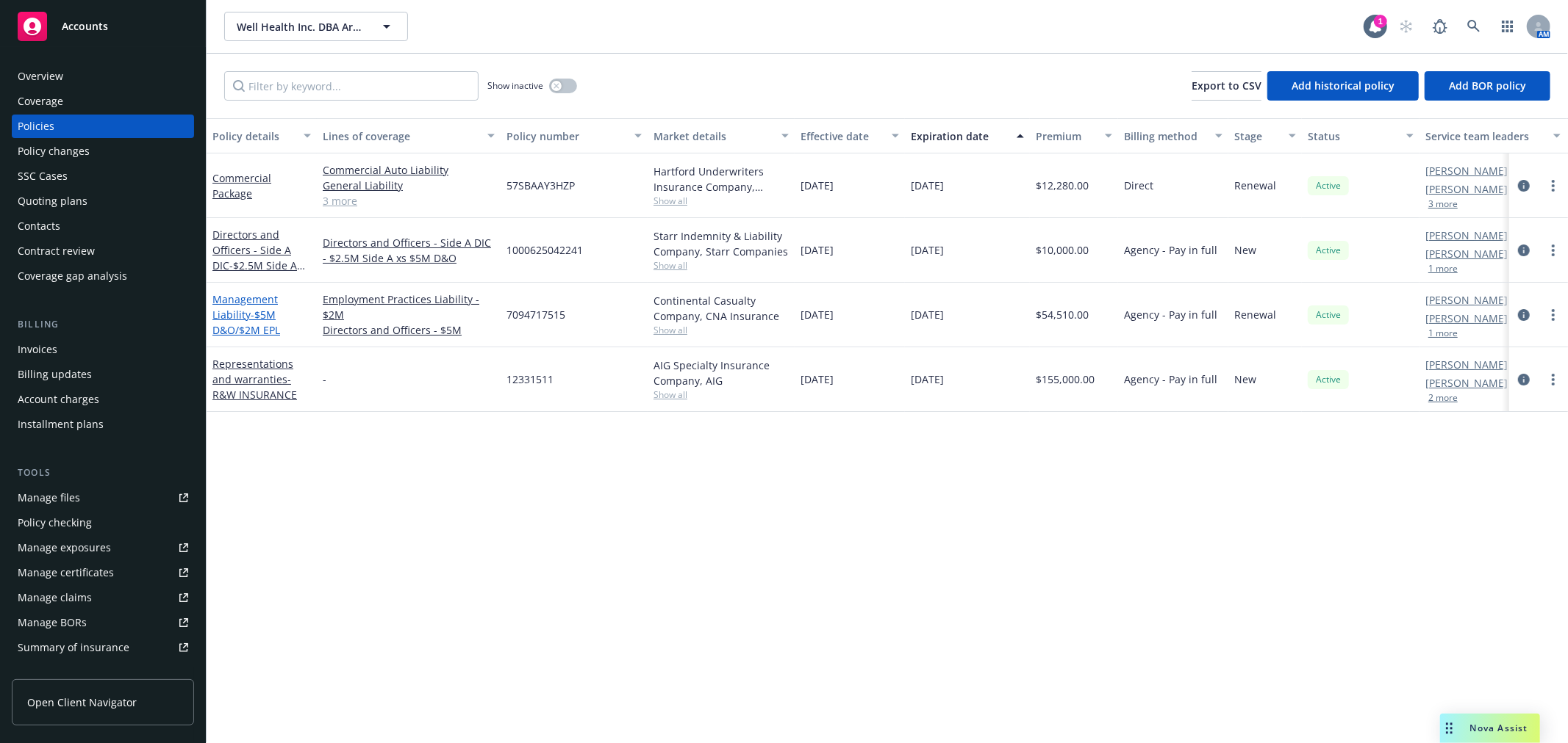
click at [260, 311] on span "- $5M D&O/$2M EPL" at bounding box center [246, 323] width 67 height 30
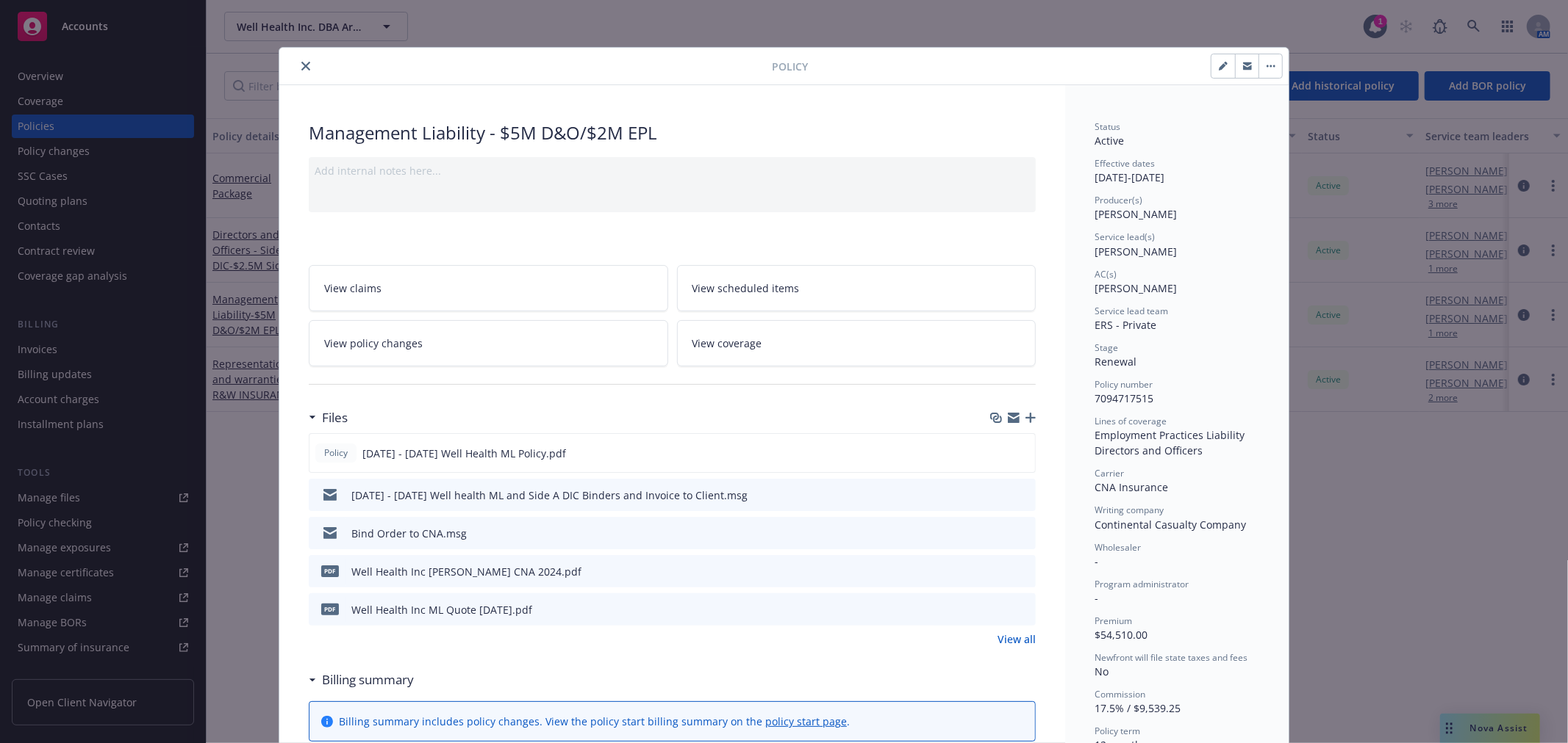
scroll to position [81, 0]
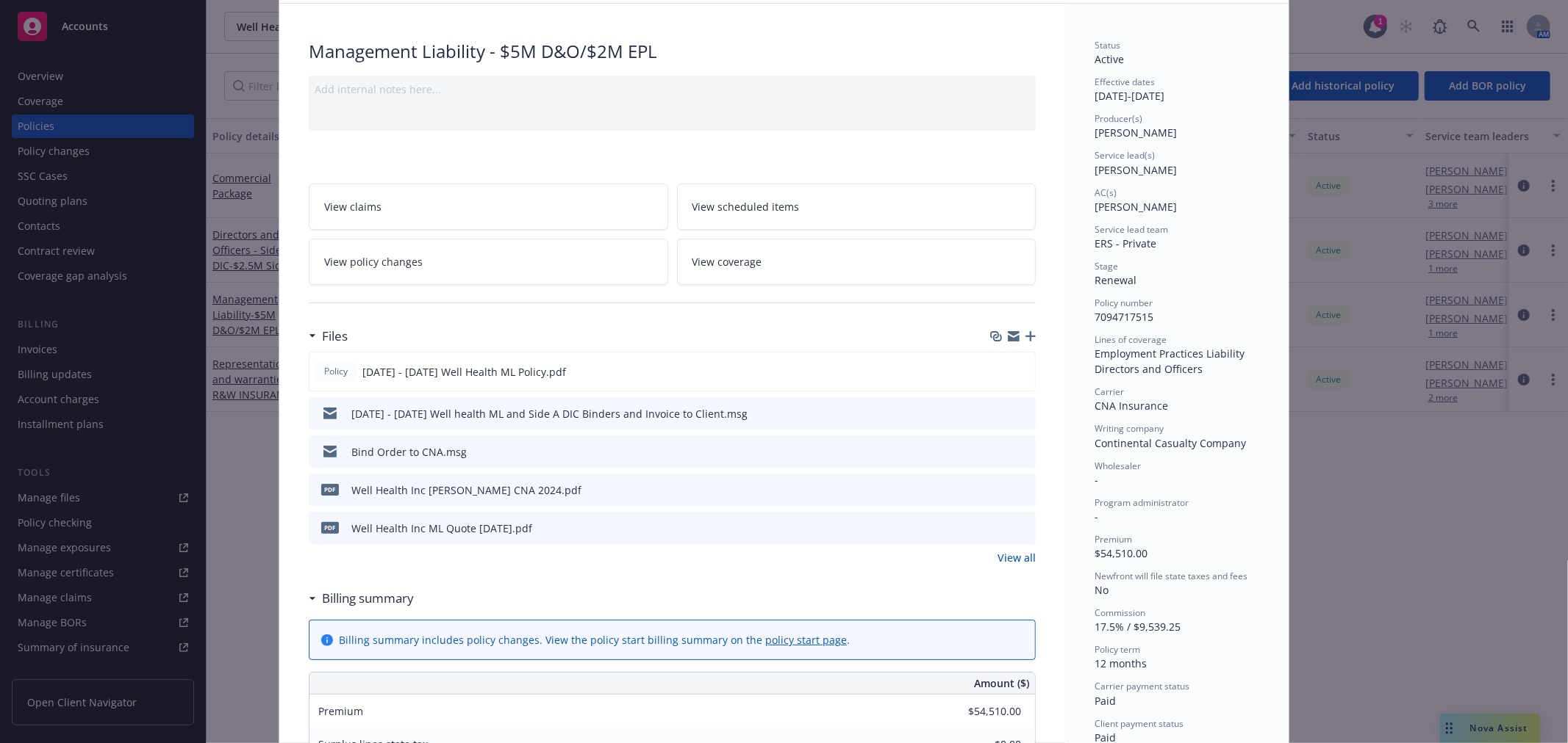
click at [993, 487] on icon "download file" at bounding box center [998, 488] width 10 height 9
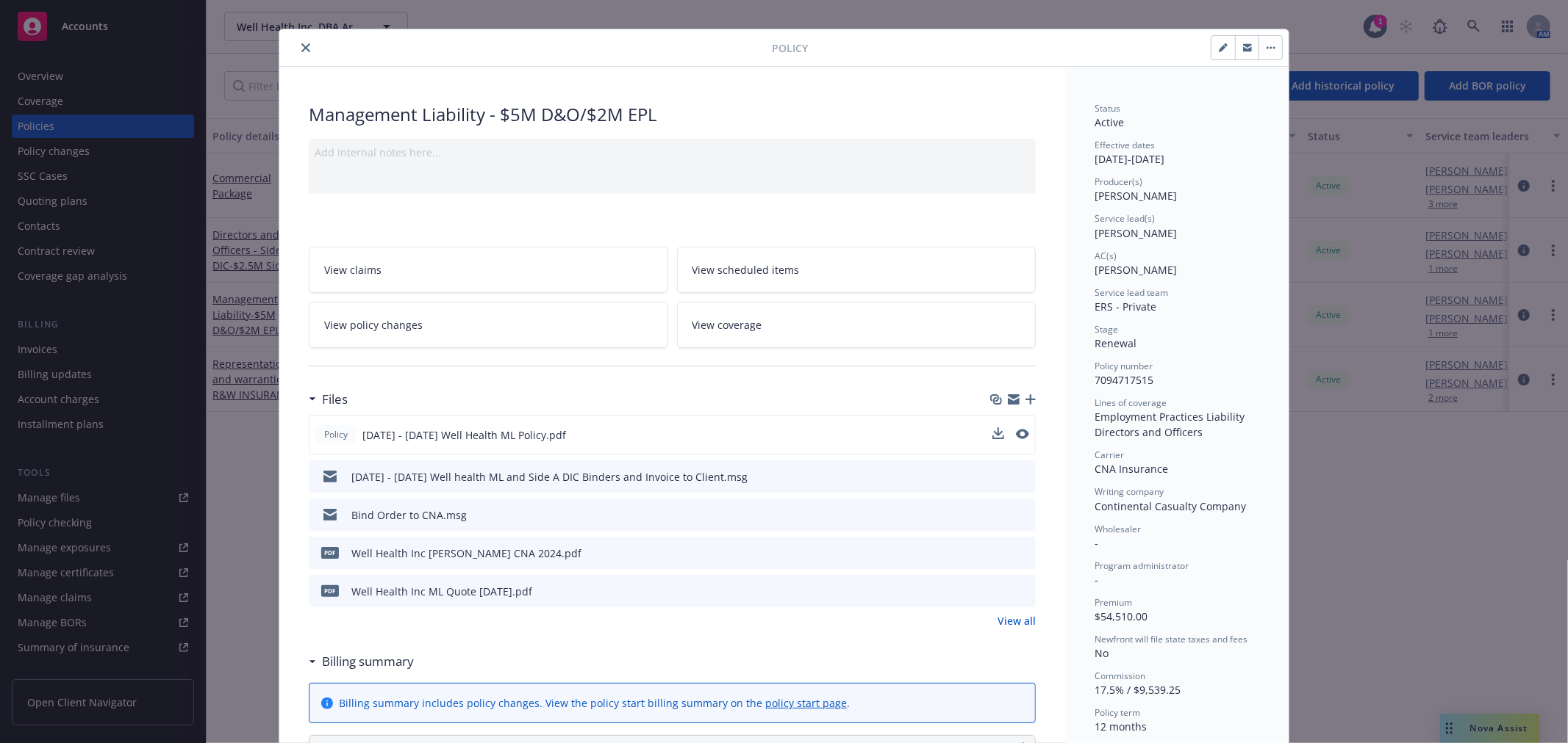
scroll to position [0, 0]
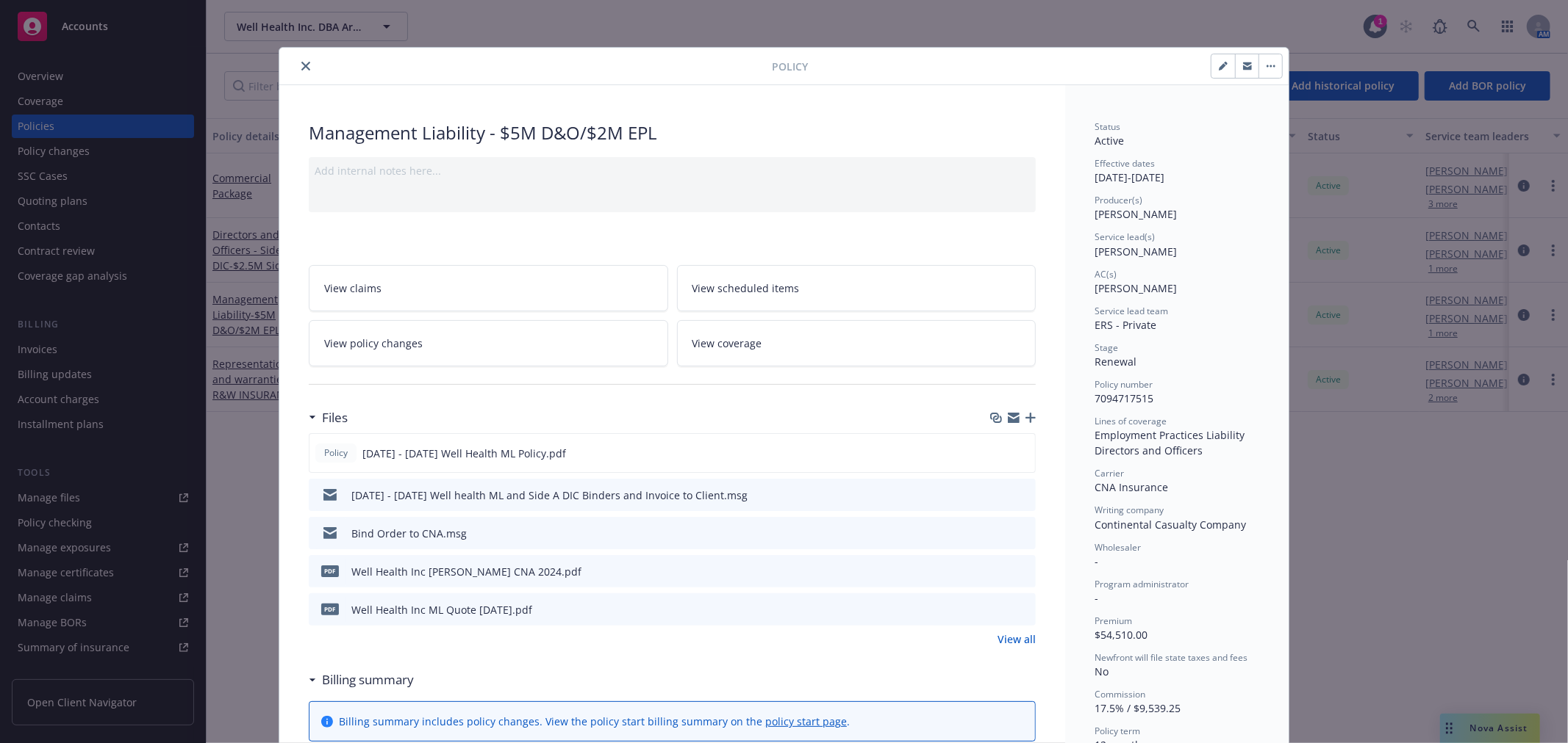
click at [301, 66] on icon "close" at bounding box center [305, 65] width 9 height 9
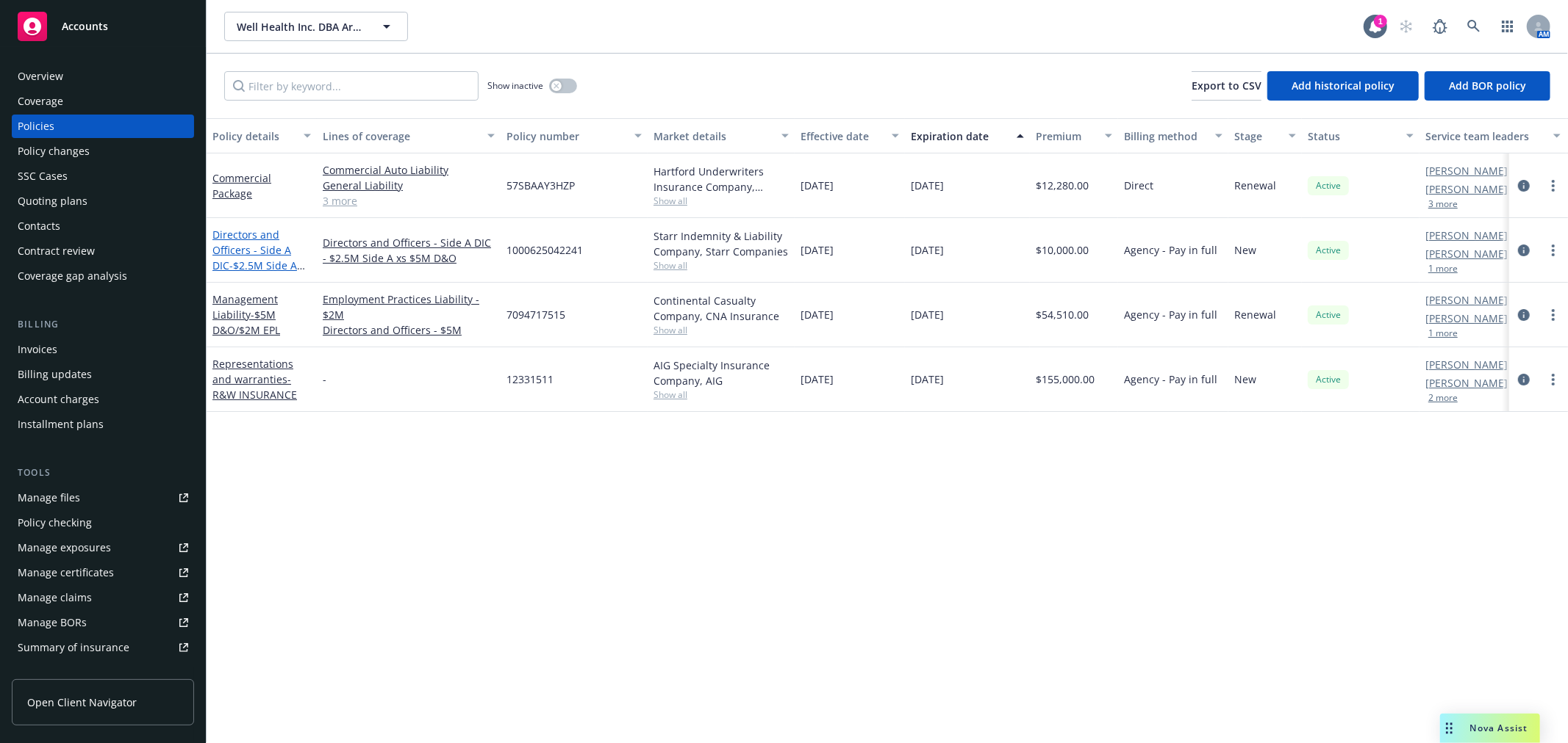
click at [266, 242] on link "Directors and Officers - Side A DIC - $2.5M Side A XS $5M D&O" at bounding box center [254, 257] width 84 height 60
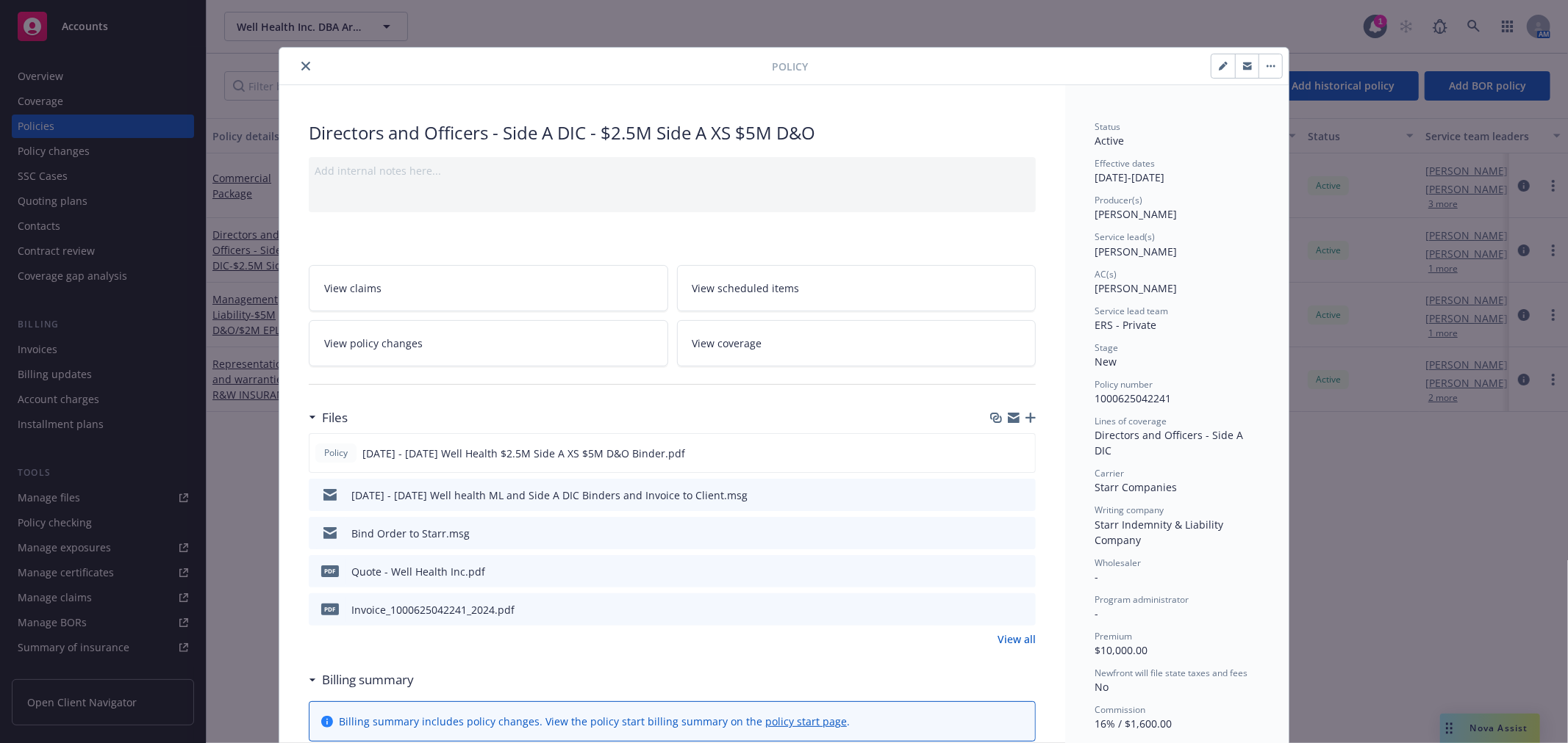
click at [992, 532] on icon "download file" at bounding box center [998, 532] width 12 height 12
